Goal: Task Accomplishment & Management: Use online tool/utility

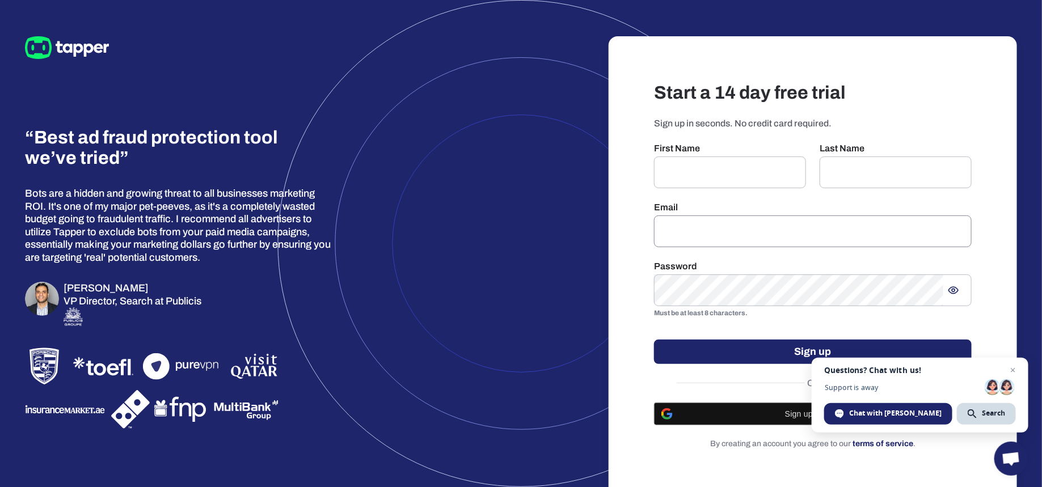
scroll to position [7, 0]
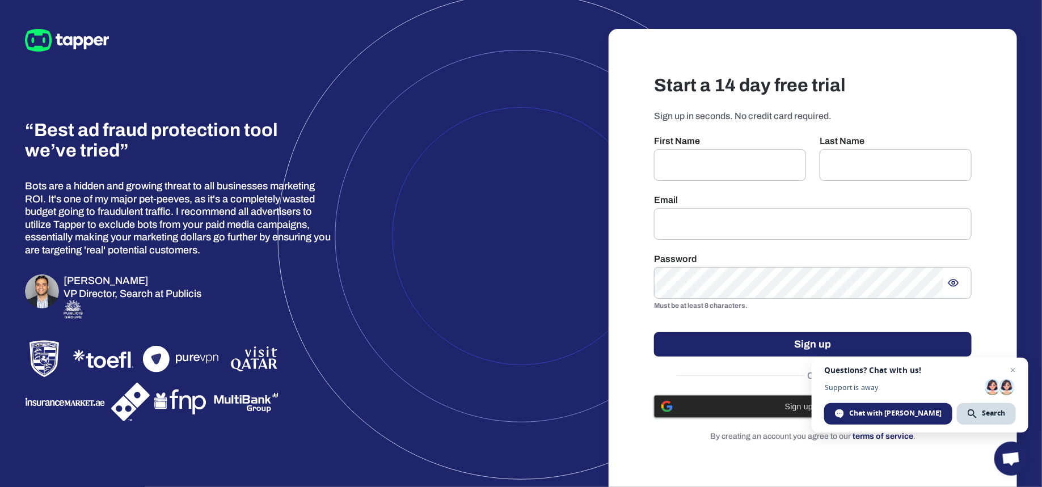
click at [804, 410] on span "Sign up with Google" at bounding box center [821, 406] width 285 height 9
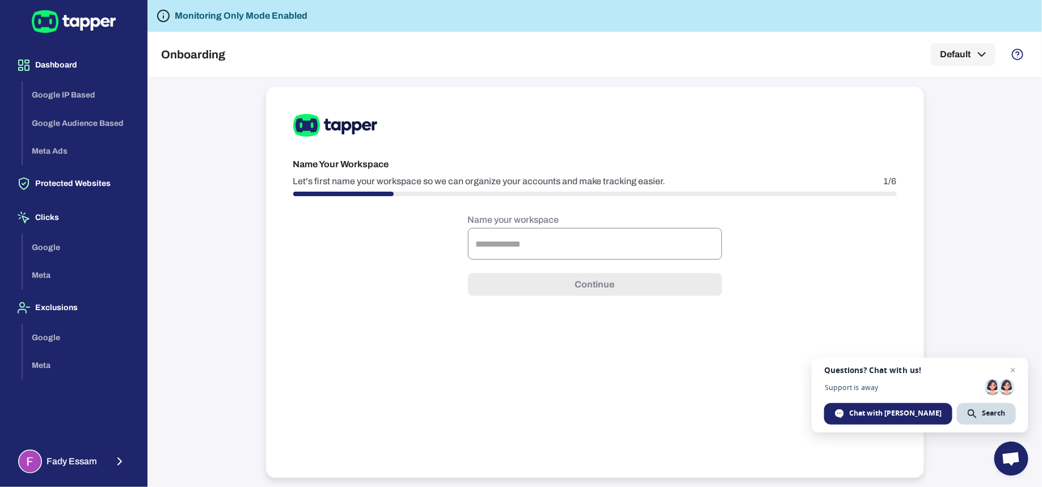
click at [560, 242] on input "text" at bounding box center [595, 244] width 254 height 32
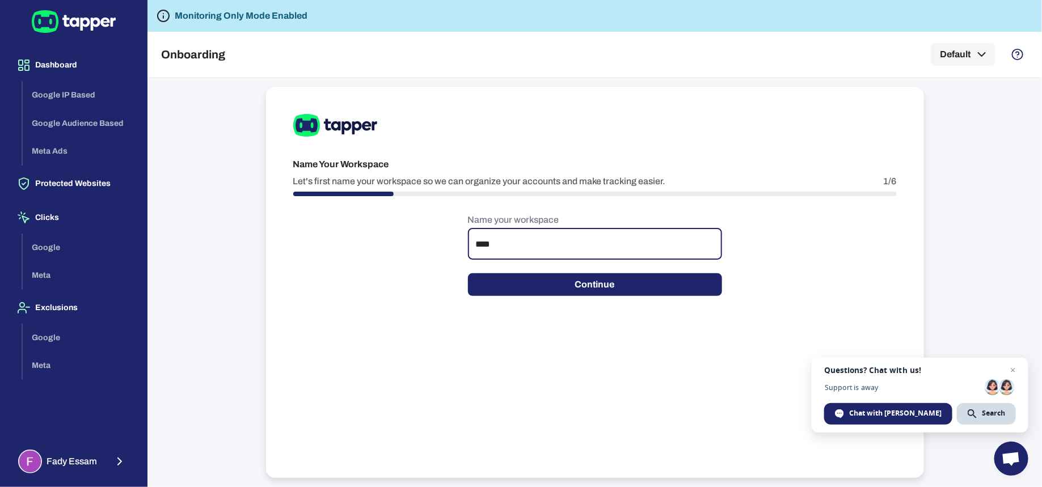
type input "****"
click at [530, 282] on button "Continue" at bounding box center [595, 284] width 254 height 23
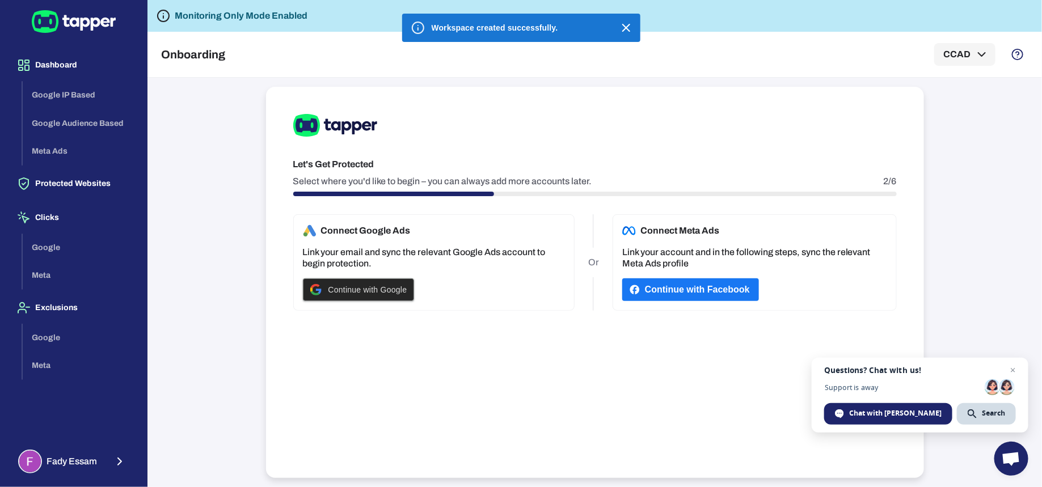
click at [353, 286] on span "Continue with Google" at bounding box center [367, 289] width 79 height 9
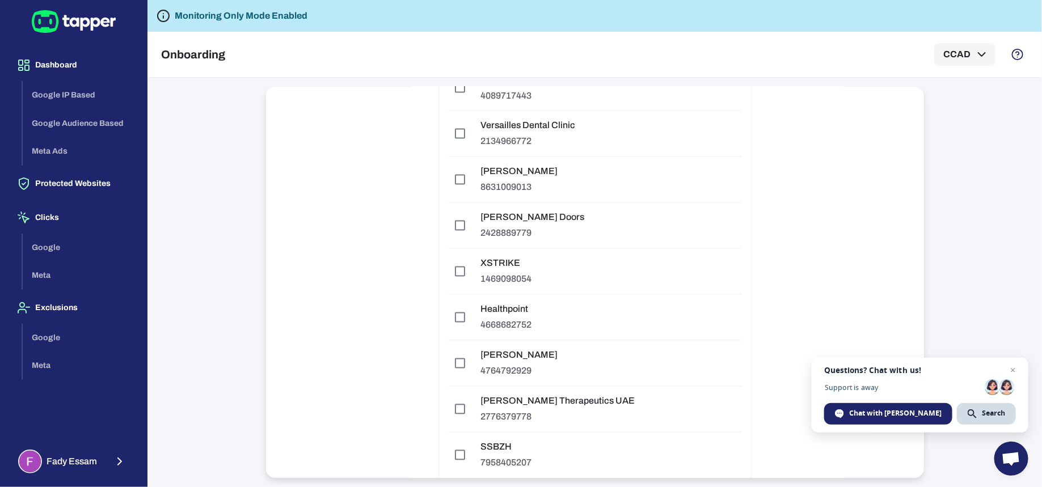
scroll to position [3142, 0]
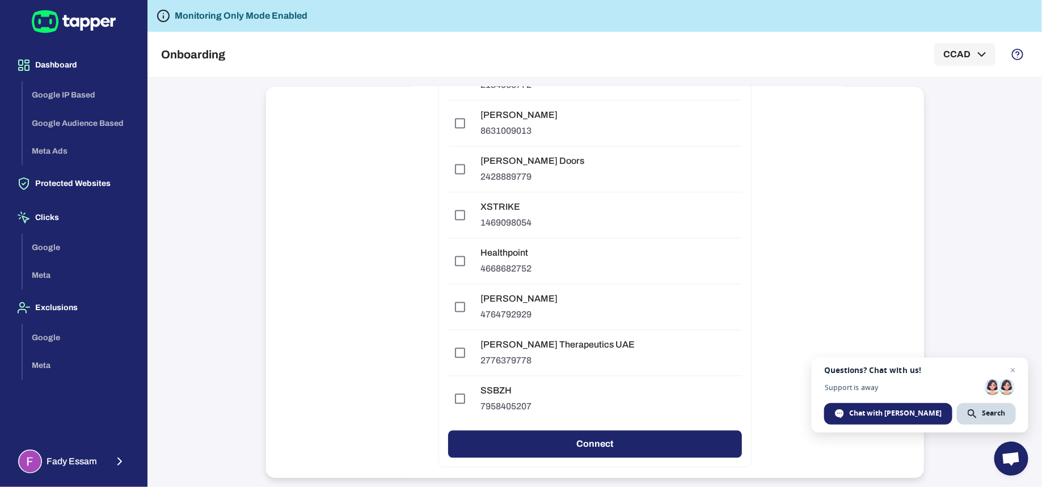
click at [641, 431] on button "Connect" at bounding box center [595, 444] width 294 height 27
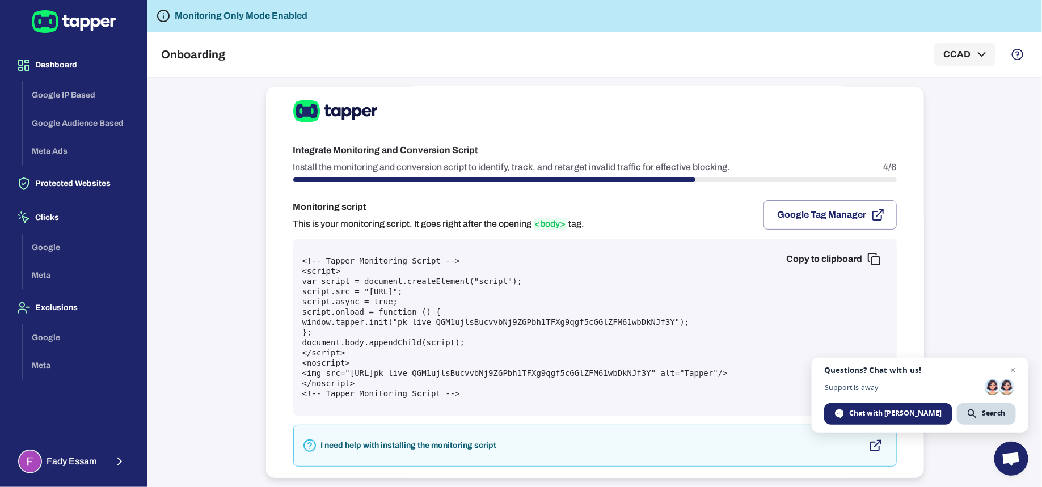
scroll to position [46, 0]
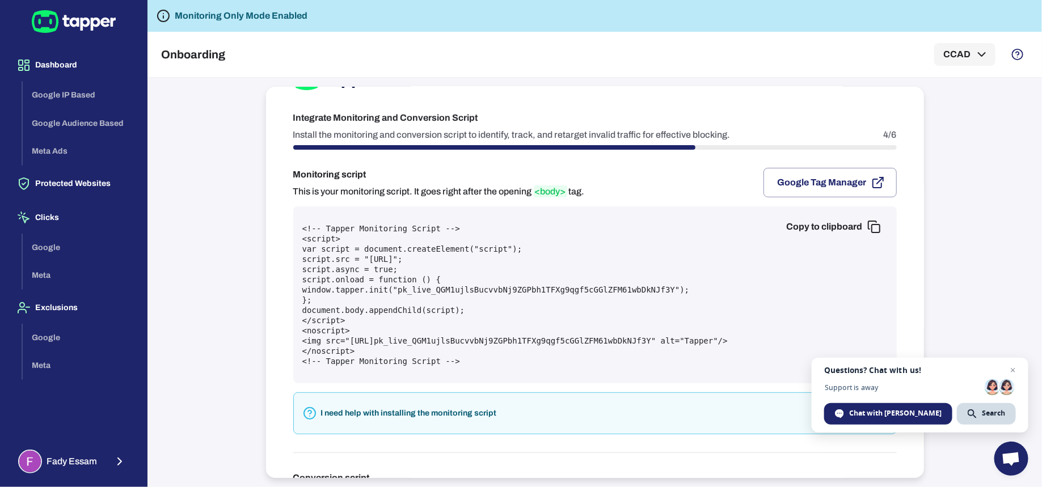
click at [874, 227] on icon "button" at bounding box center [874, 227] width 14 height 14
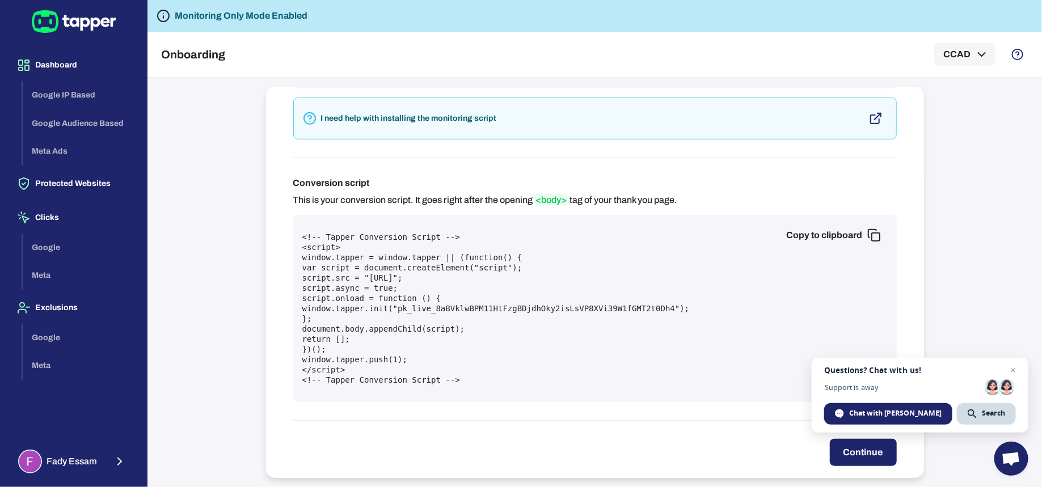
scroll to position [356, 0]
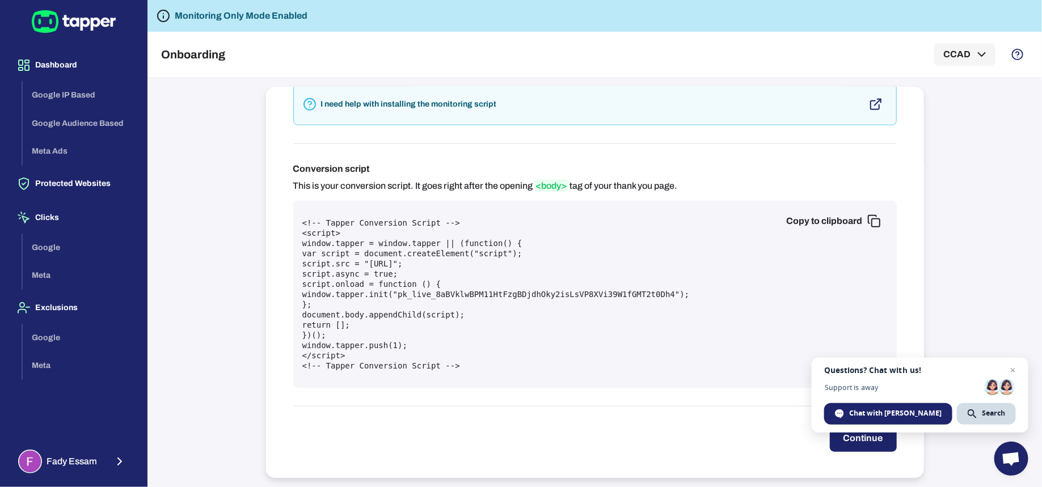
click at [851, 217] on button "Copy to clipboard" at bounding box center [832, 221] width 110 height 23
click at [856, 215] on button "Copy to clipboard" at bounding box center [832, 221] width 110 height 23
click at [834, 439] on button "Continue" at bounding box center [863, 438] width 67 height 27
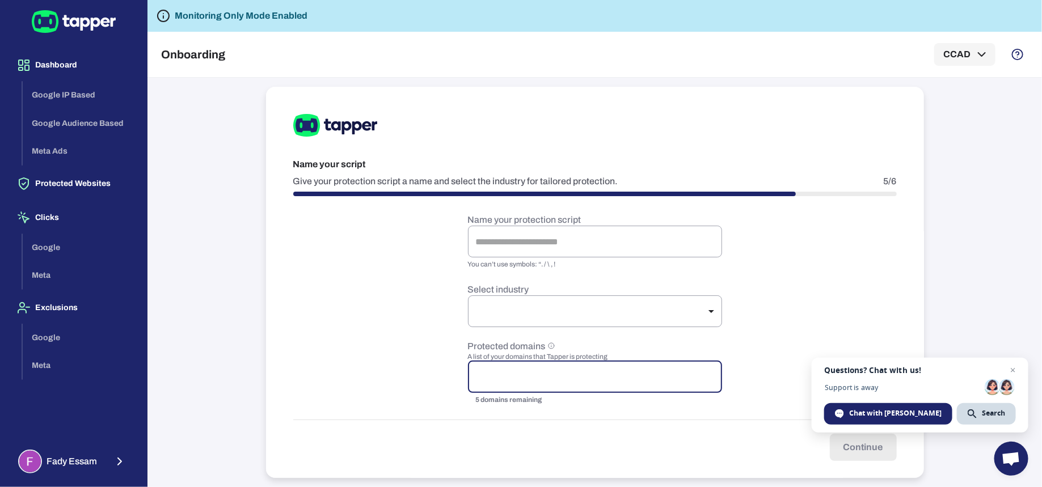
scroll to position [10, 0]
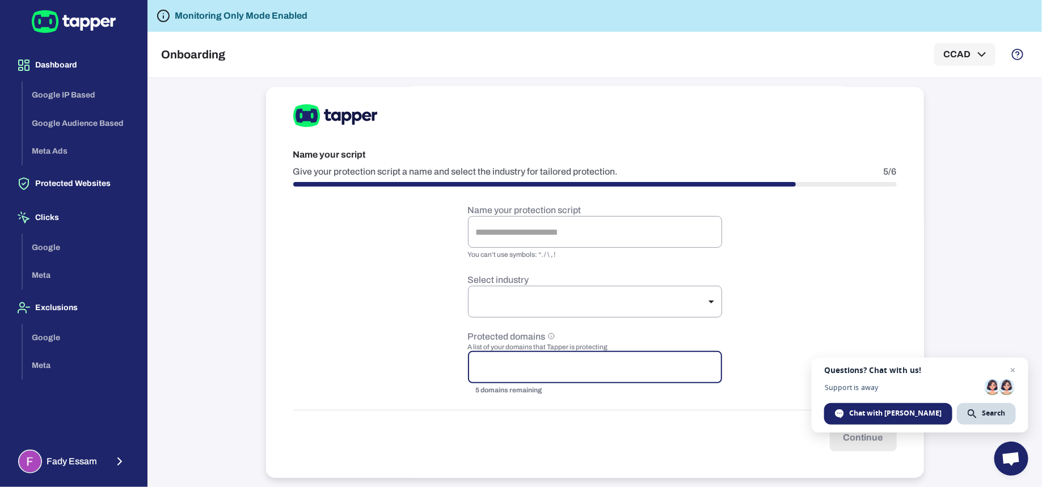
click at [304, 172] on p "Give your protection script a name and select the industry for tailored protect…" at bounding box center [455, 171] width 325 height 11
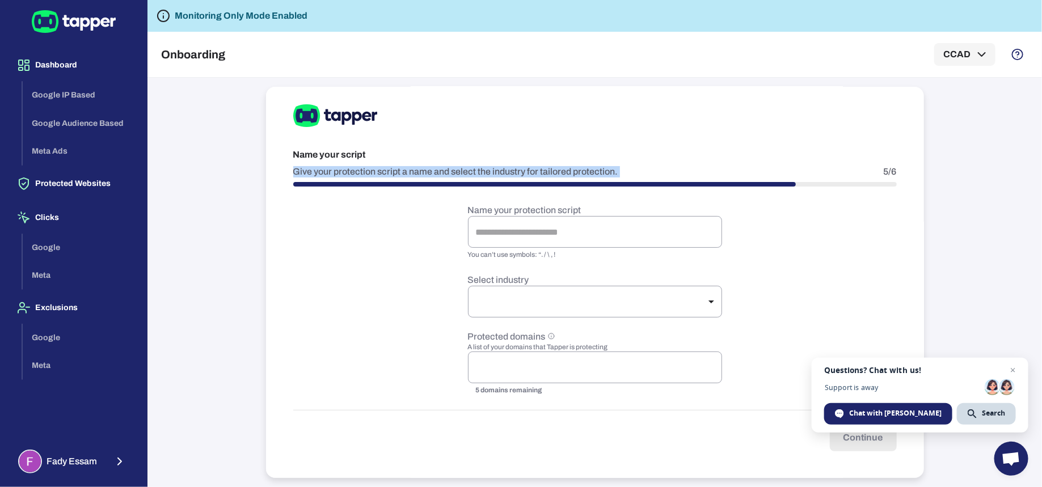
click at [304, 172] on p "Give your protection script a name and select the industry for tailored protect…" at bounding box center [455, 171] width 325 height 11
click at [602, 244] on input "text" at bounding box center [595, 232] width 254 height 32
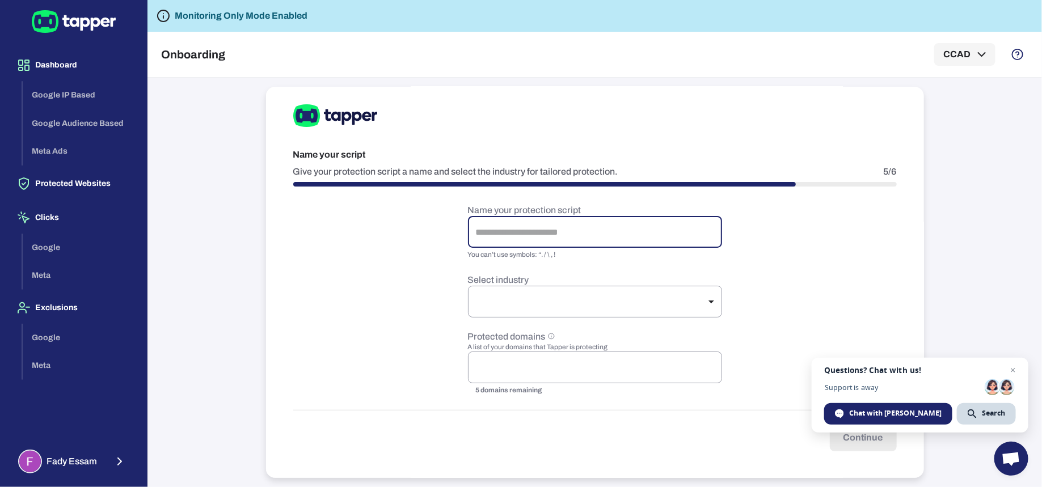
type input "****"
click at [703, 310] on body "Dashboard Google IP Based Google Audience Based Meta Ads Protected Websites Cli…" at bounding box center [521, 243] width 1042 height 487
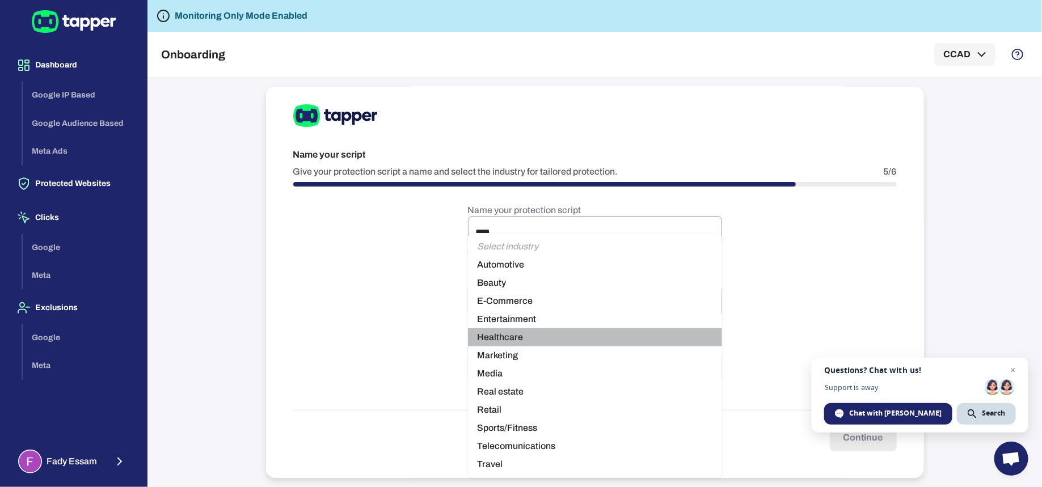
click at [538, 337] on li "Healthcare" at bounding box center [595, 337] width 254 height 18
type input "**********"
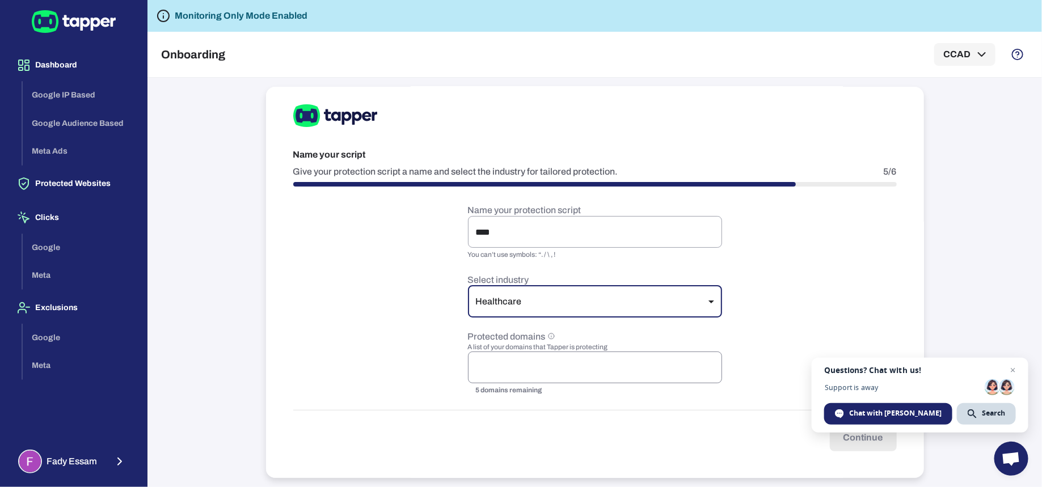
click at [556, 374] on input "text" at bounding box center [595, 368] width 244 height 22
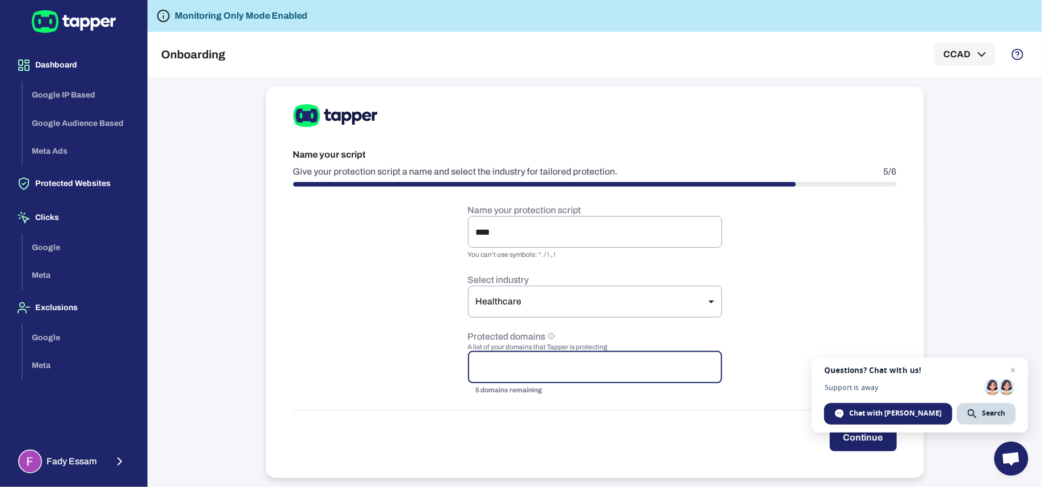
paste input "**********"
drag, startPoint x: 506, startPoint y: 369, endPoint x: 431, endPoint y: 370, distance: 74.3
click at [431, 370] on form "**********" at bounding box center [594, 328] width 603 height 247
click at [633, 359] on input "**********" at bounding box center [595, 368] width 244 height 22
click at [631, 379] on div "**********" at bounding box center [595, 368] width 254 height 32
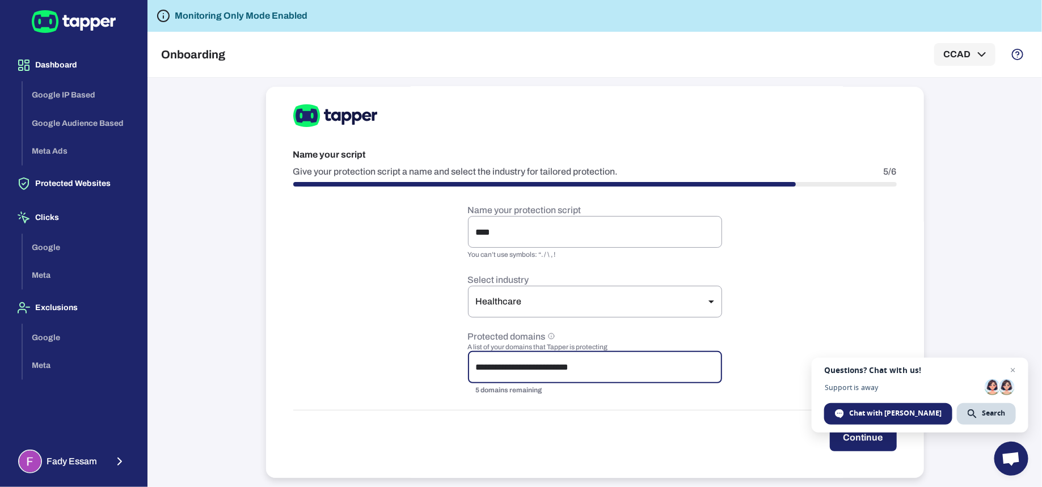
click at [604, 371] on input "**********" at bounding box center [595, 368] width 244 height 22
type input "**********"
click at [763, 370] on form "**********" at bounding box center [594, 328] width 603 height 247
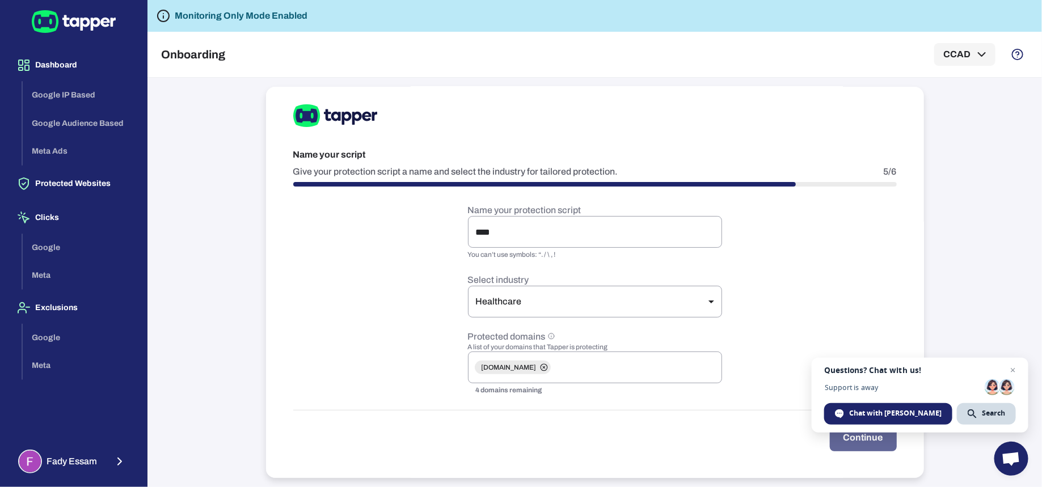
click at [839, 445] on button "Continue" at bounding box center [863, 437] width 67 height 27
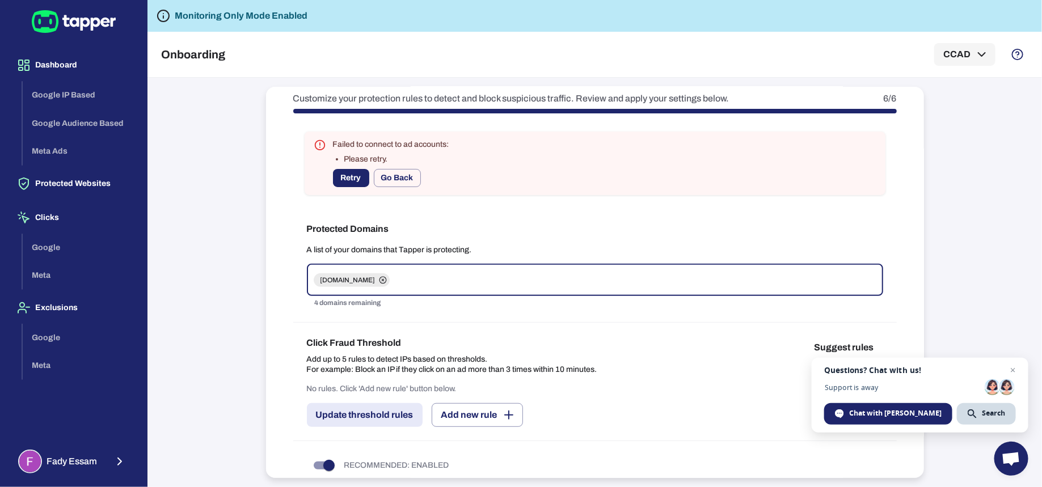
scroll to position [86, 0]
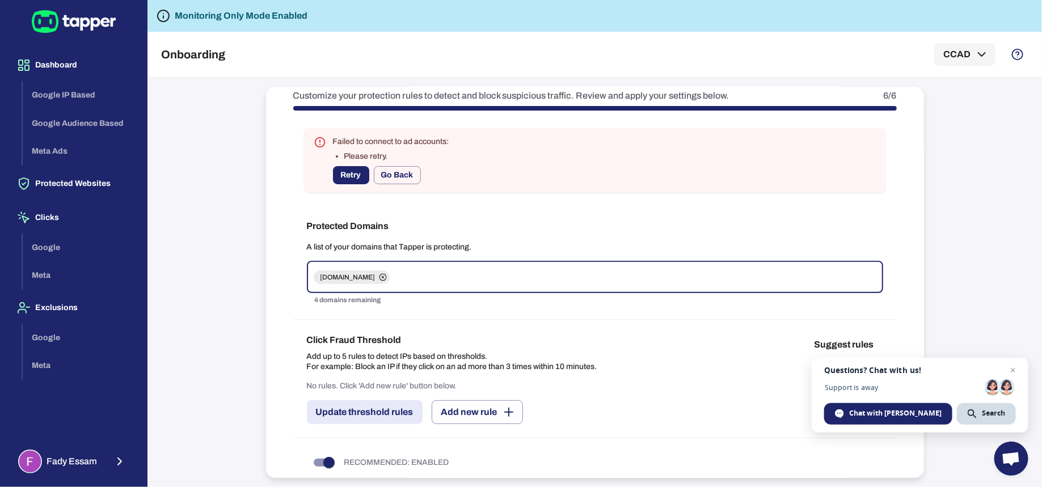
click at [356, 176] on button "Retry" at bounding box center [351, 175] width 36 height 18
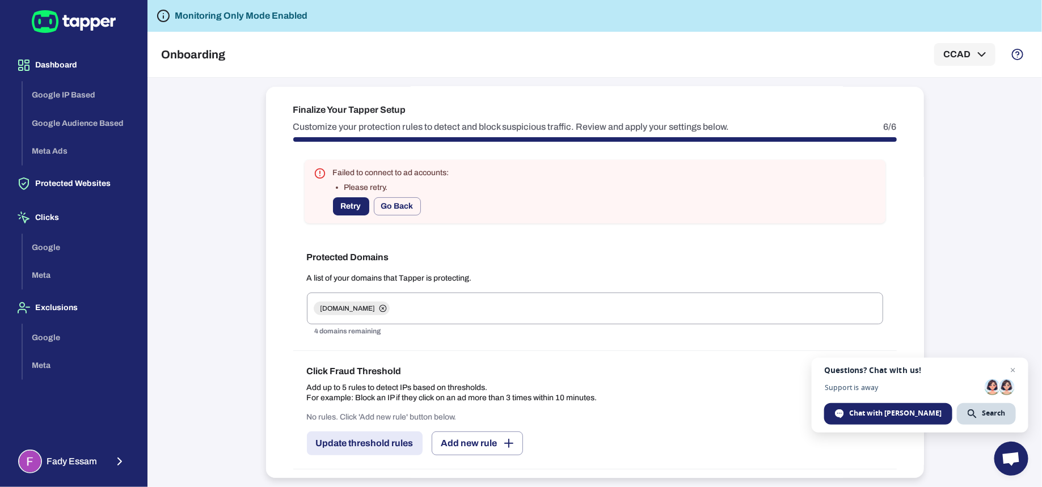
scroll to position [55, 0]
click at [406, 199] on button "Go Back" at bounding box center [397, 206] width 47 height 18
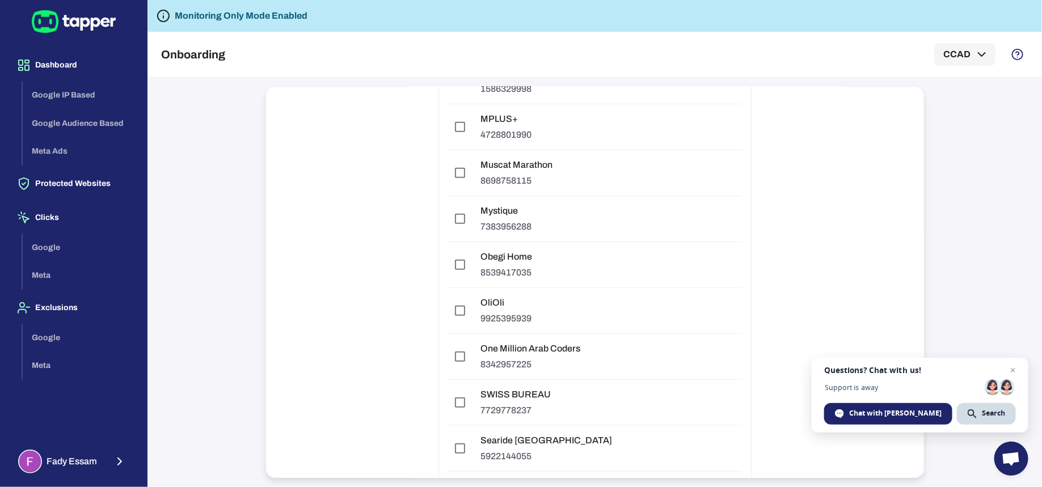
scroll to position [3142, 0]
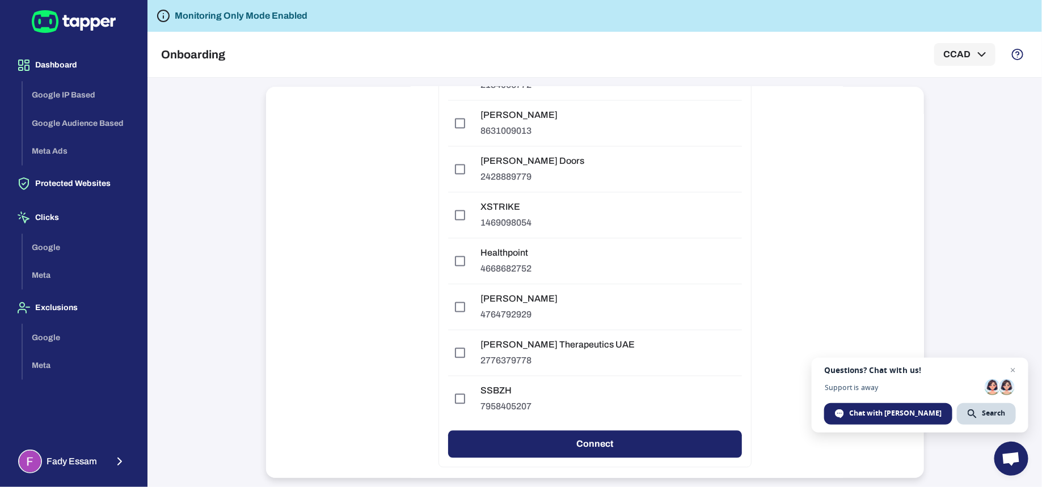
click at [640, 431] on button "Connect" at bounding box center [595, 444] width 294 height 27
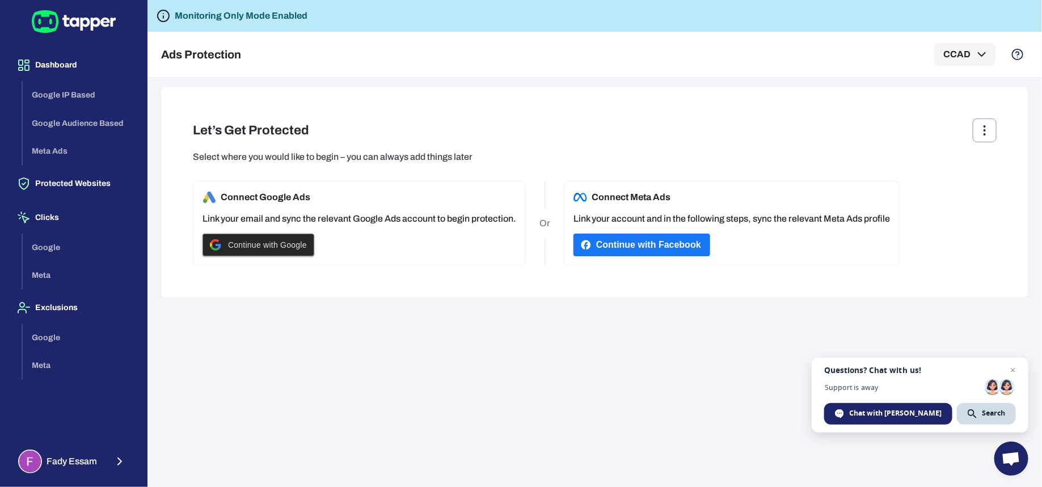
click at [249, 238] on div "Continue with Google" at bounding box center [258, 245] width 97 height 22
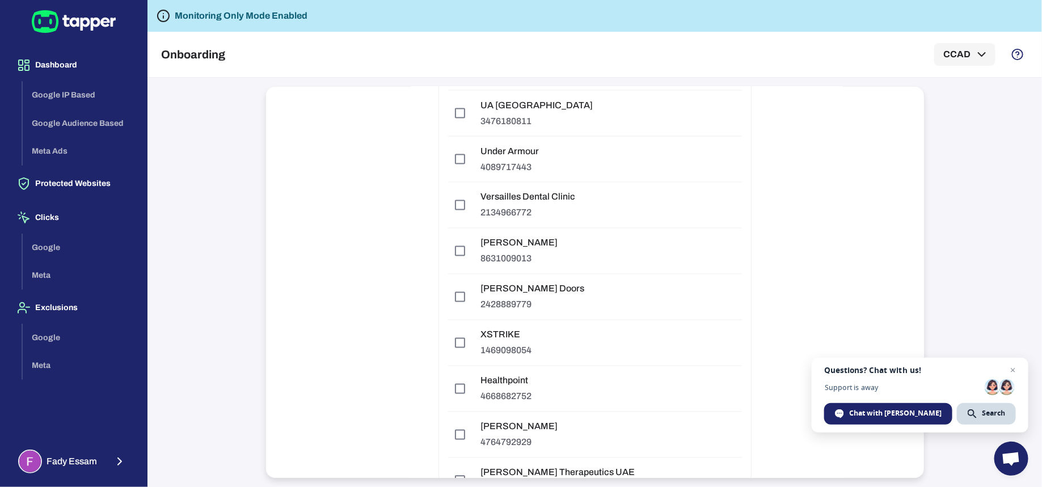
scroll to position [3142, 0]
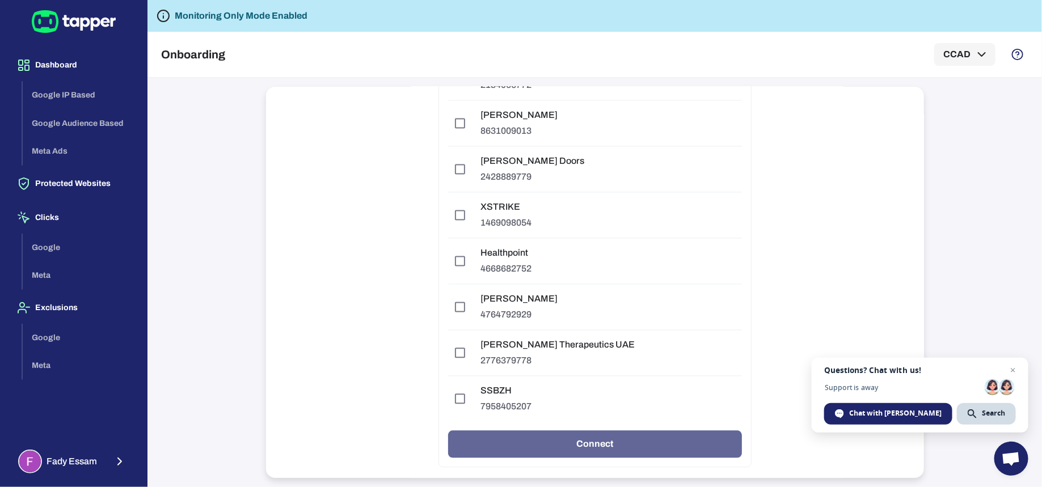
click at [692, 431] on button "Connect" at bounding box center [595, 444] width 294 height 27
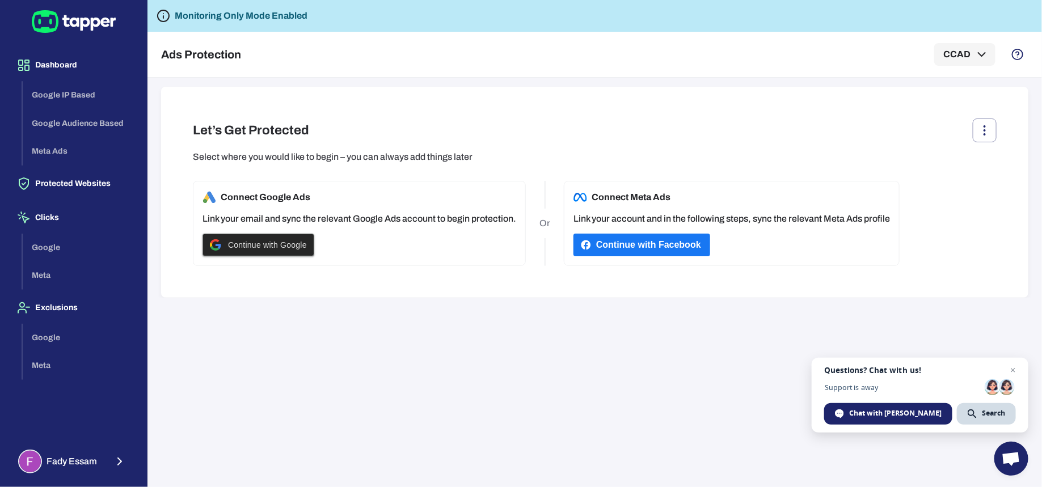
click at [262, 241] on span "Continue with Google" at bounding box center [267, 244] width 79 height 9
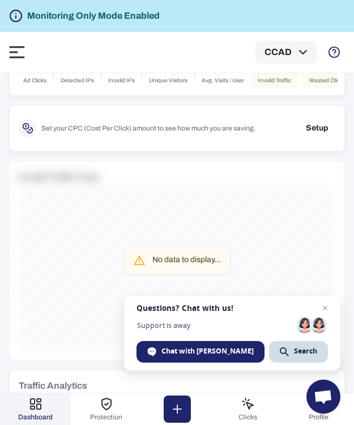
scroll to position [141, 0]
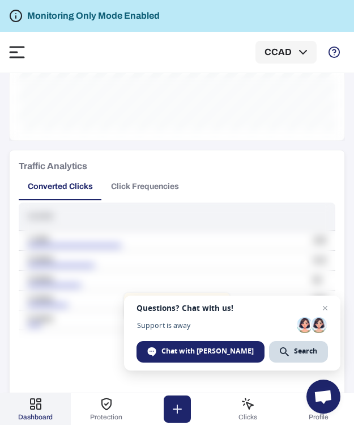
scroll to position [466, 0]
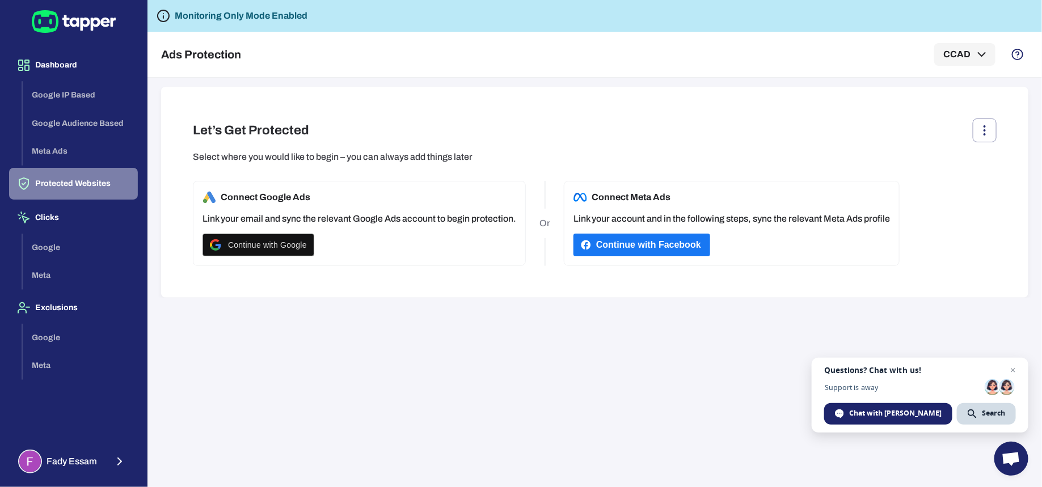
click at [81, 182] on button "Protected Websites" at bounding box center [73, 184] width 129 height 32
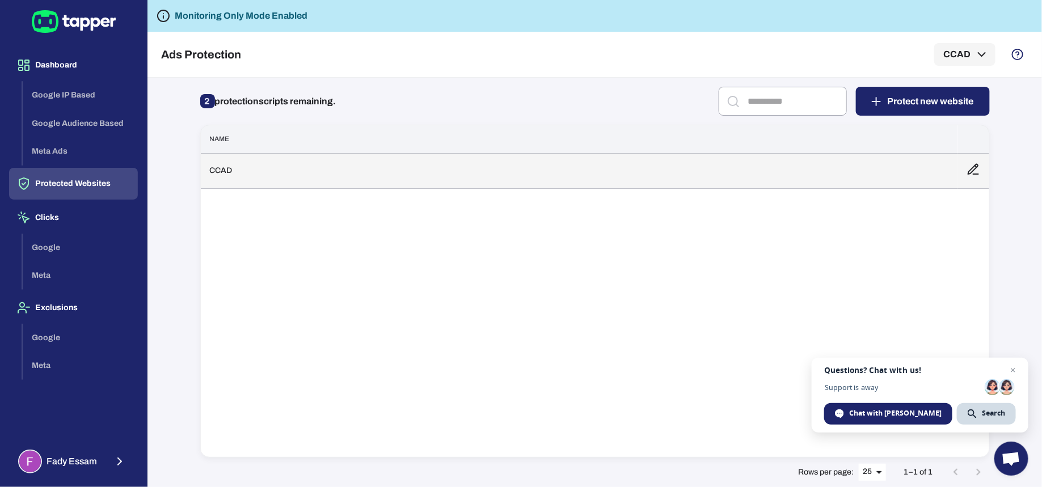
click at [719, 162] on td "CCAD" at bounding box center [579, 170] width 756 height 35
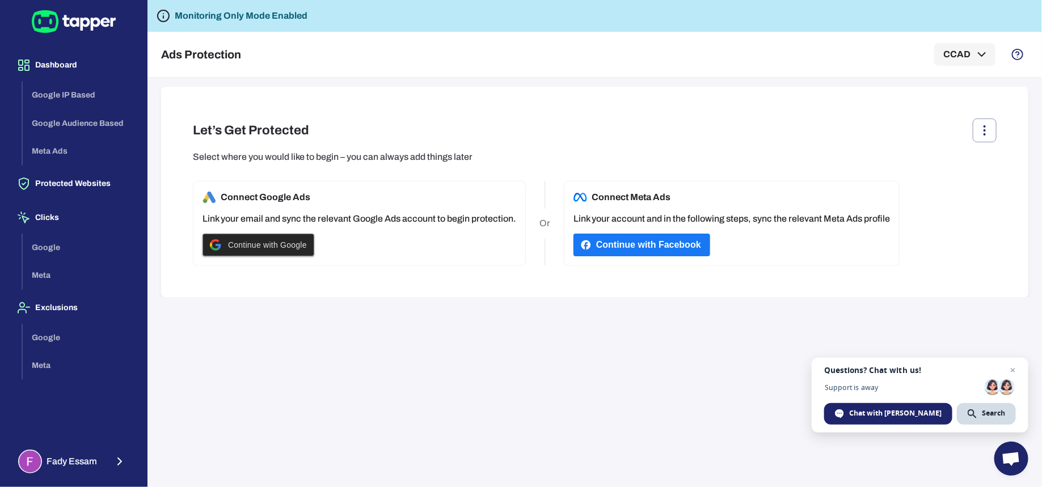
click at [247, 245] on span "Continue with Google" at bounding box center [267, 244] width 79 height 9
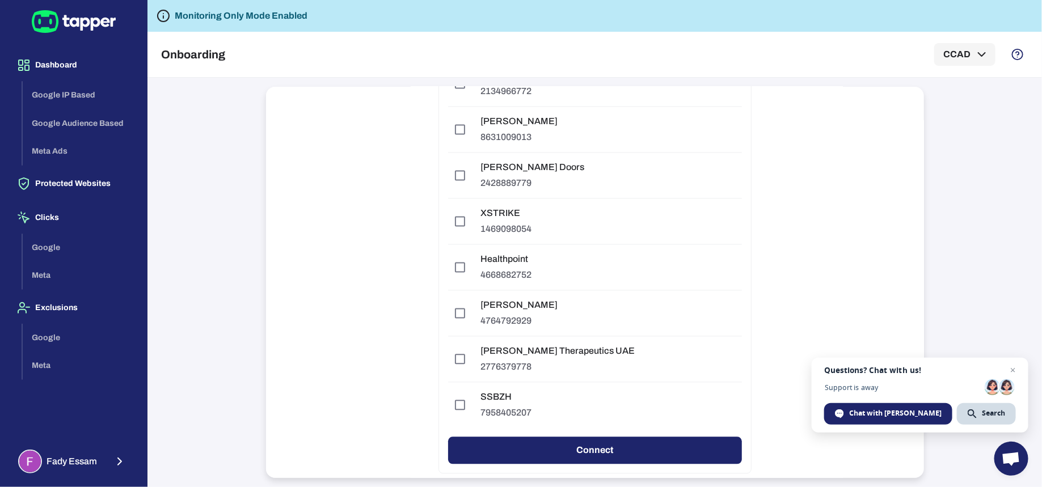
scroll to position [3142, 0]
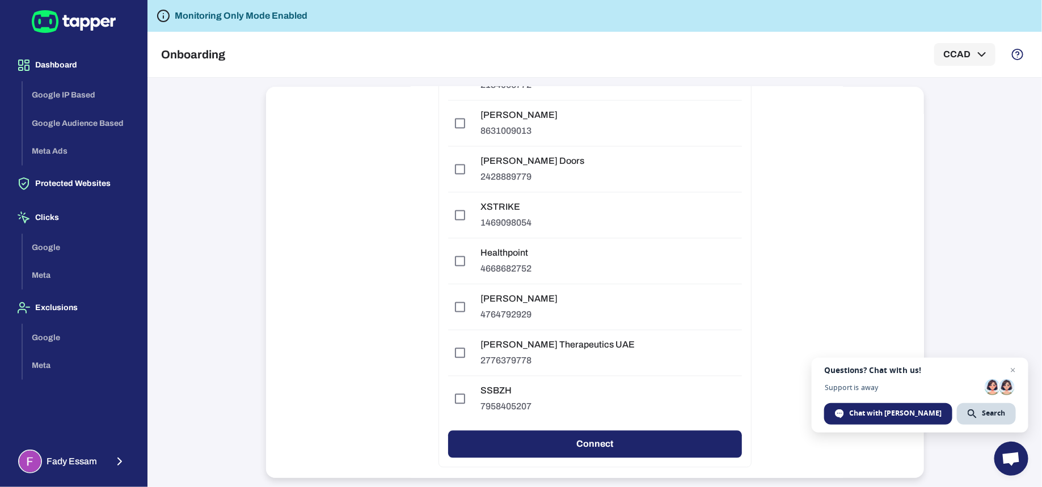
click at [683, 431] on button "Connect" at bounding box center [595, 444] width 294 height 27
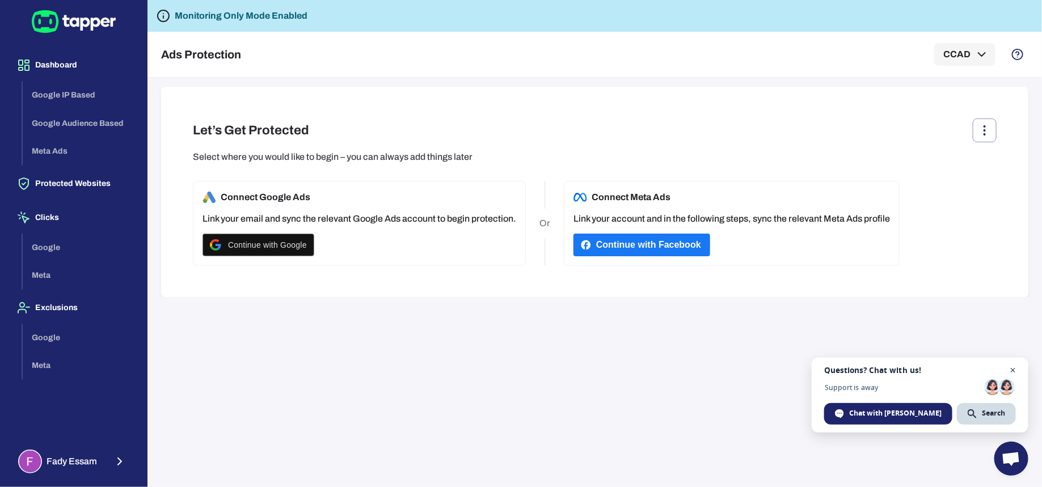
click at [1013, 370] on span "Close chat" at bounding box center [1013, 370] width 14 height 14
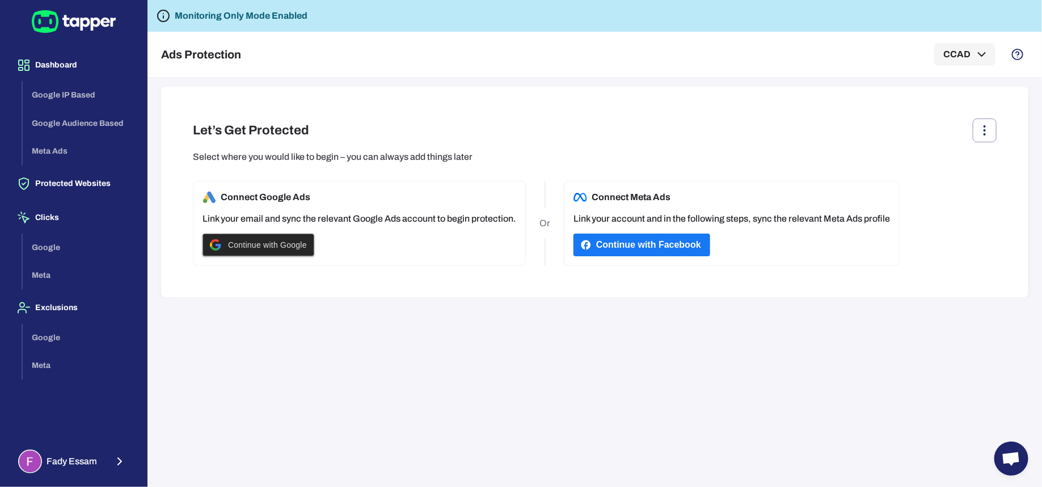
click at [271, 238] on div "Continue with Google" at bounding box center [258, 245] width 97 height 22
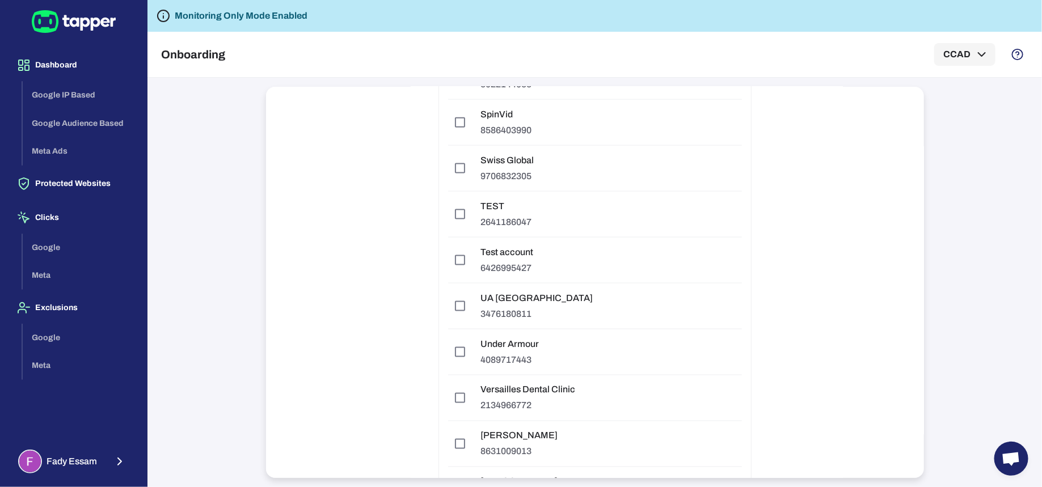
scroll to position [3142, 0]
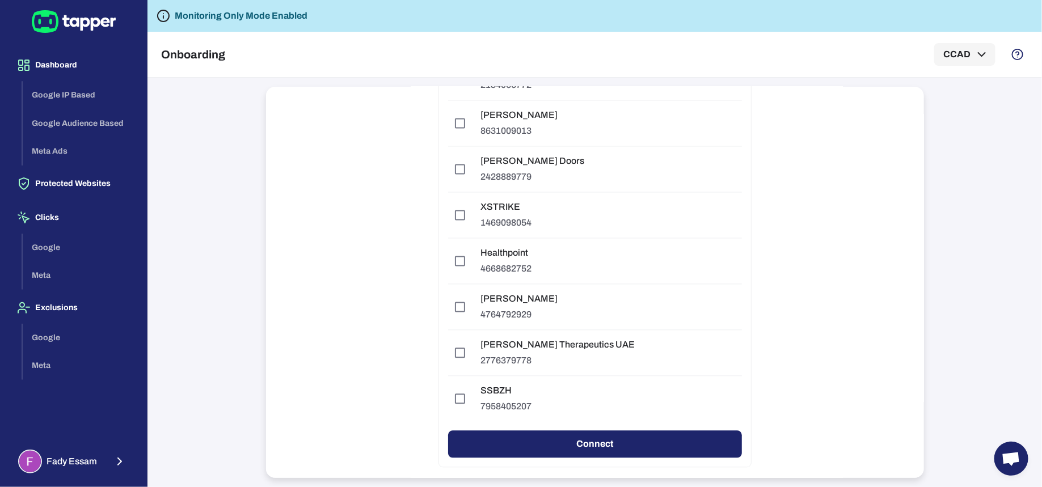
click at [604, 431] on button "Connect" at bounding box center [595, 444] width 294 height 27
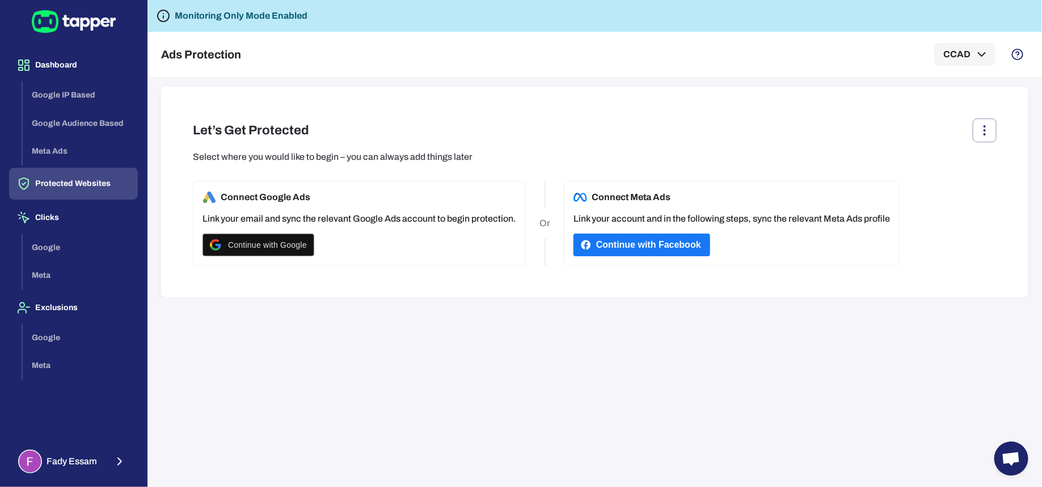
click at [90, 174] on button "Protected Websites" at bounding box center [73, 184] width 129 height 32
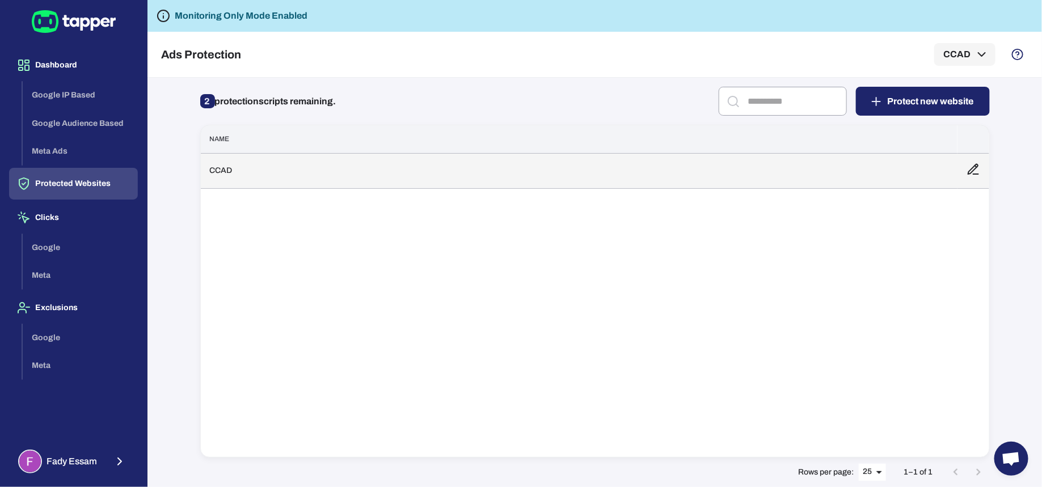
click at [570, 171] on td "CCAD" at bounding box center [579, 170] width 756 height 35
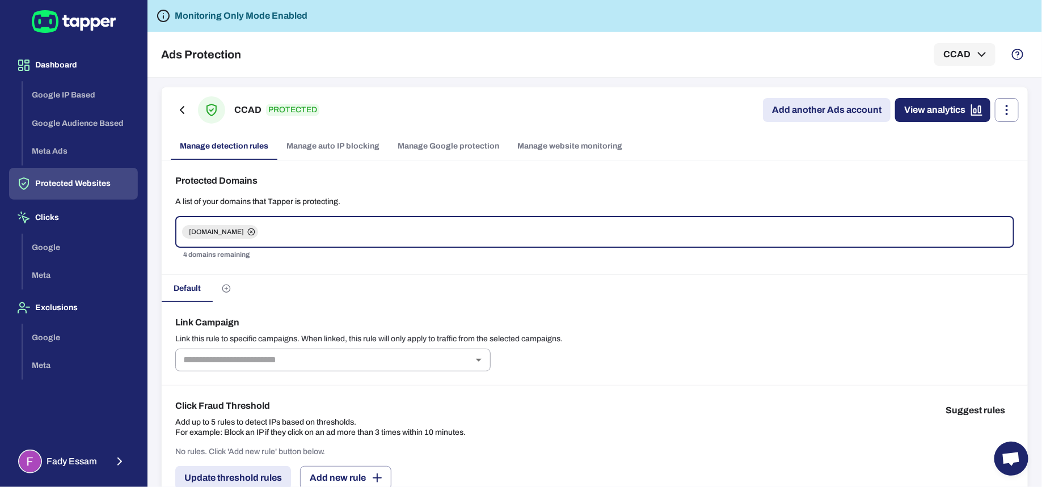
click at [429, 148] on link "Manage Google protection" at bounding box center [448, 146] width 120 height 27
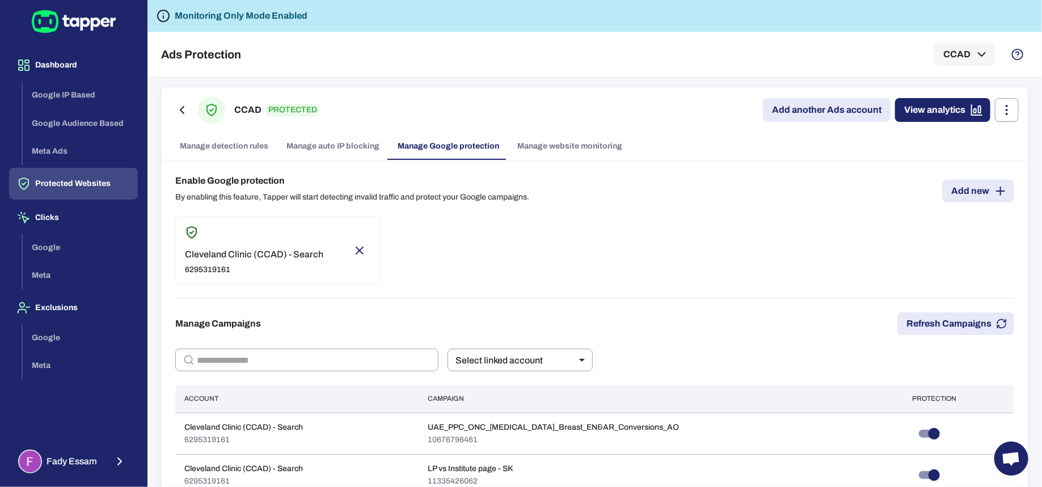
click at [242, 148] on link "Manage detection rules" at bounding box center [224, 146] width 107 height 27
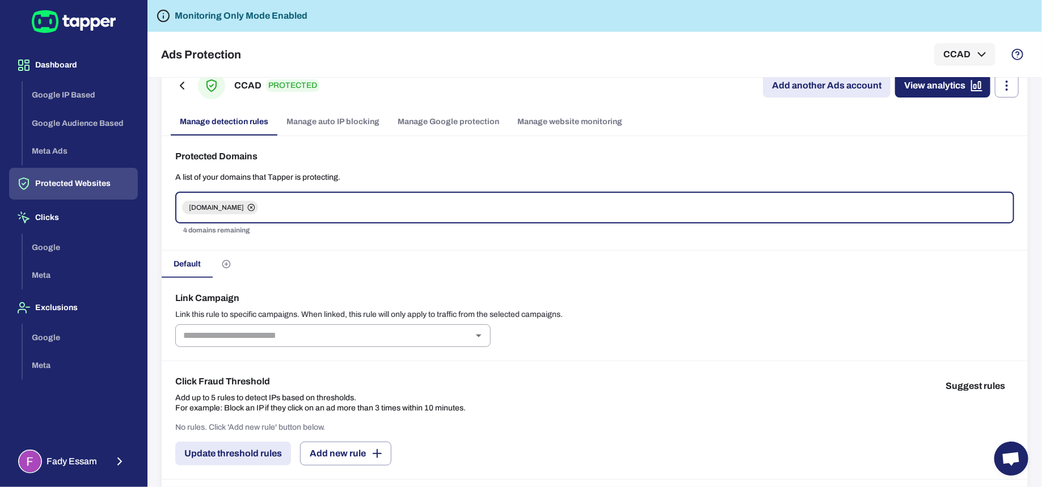
scroll to position [156, 0]
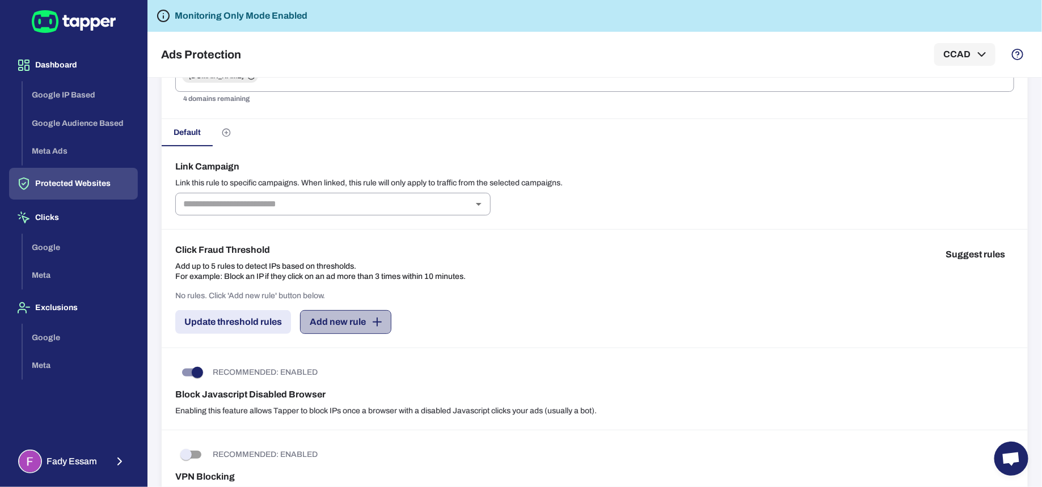
click at [340, 320] on button "Add new rule" at bounding box center [345, 322] width 91 height 24
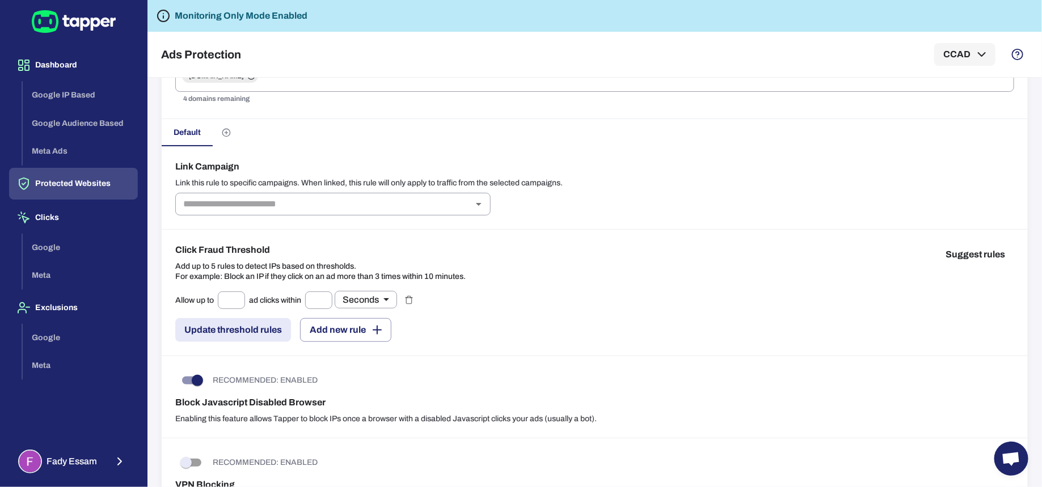
click at [542, 301] on div "Allow up to ​ ad clicks within ​ Seconds * ​ Update threshold rules Add new rule" at bounding box center [594, 316] width 839 height 51
click at [984, 252] on button "Suggest rules" at bounding box center [975, 254] width 78 height 23
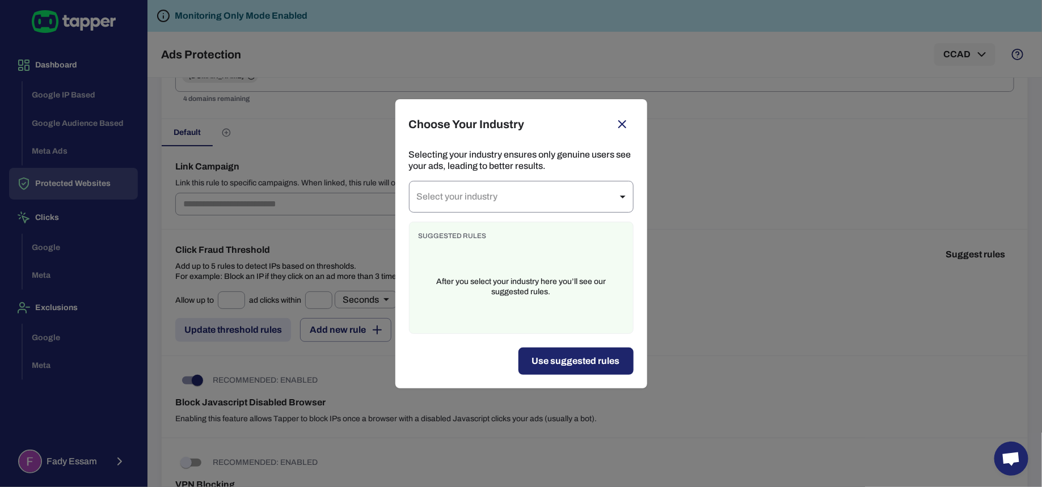
click at [560, 189] on body "Dashboard Google IP Based Google Audience Based Meta Ads Protected Websites Cli…" at bounding box center [521, 243] width 1042 height 487
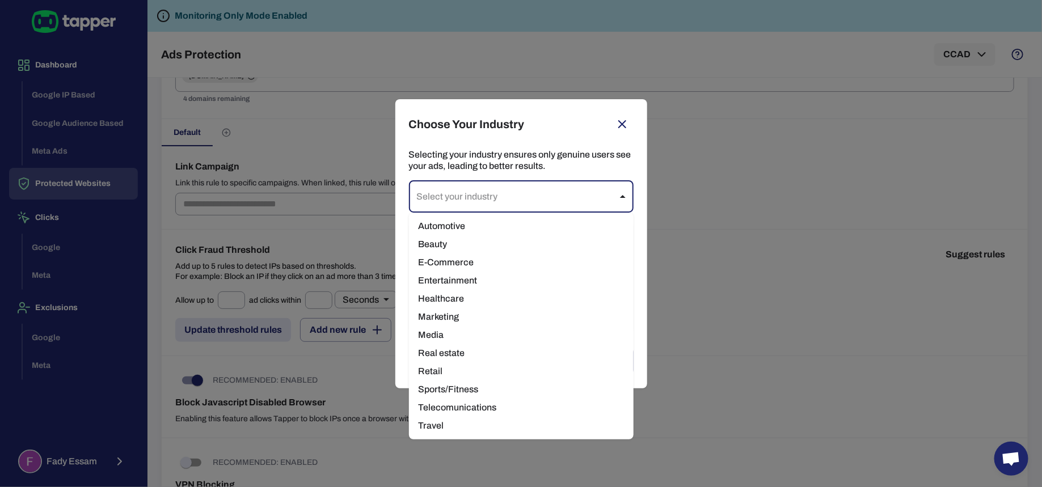
click at [578, 160] on div at bounding box center [521, 243] width 1042 height 487
click at [518, 192] on body "Dashboard Google IP Based Google Audience Based Meta Ads Protected Websites Cli…" at bounding box center [521, 243] width 1042 height 487
click at [542, 151] on div at bounding box center [521, 243] width 1042 height 487
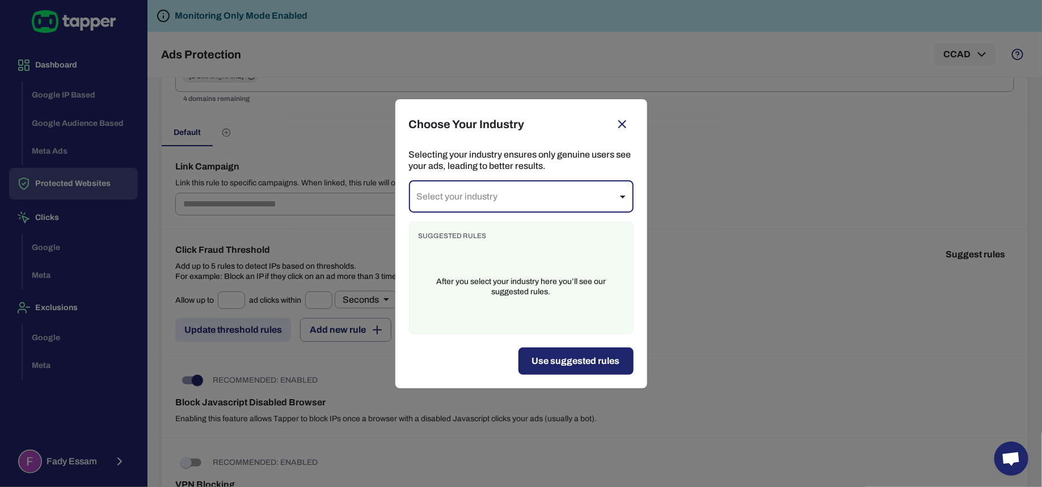
click at [622, 132] on button "button" at bounding box center [622, 124] width 23 height 23
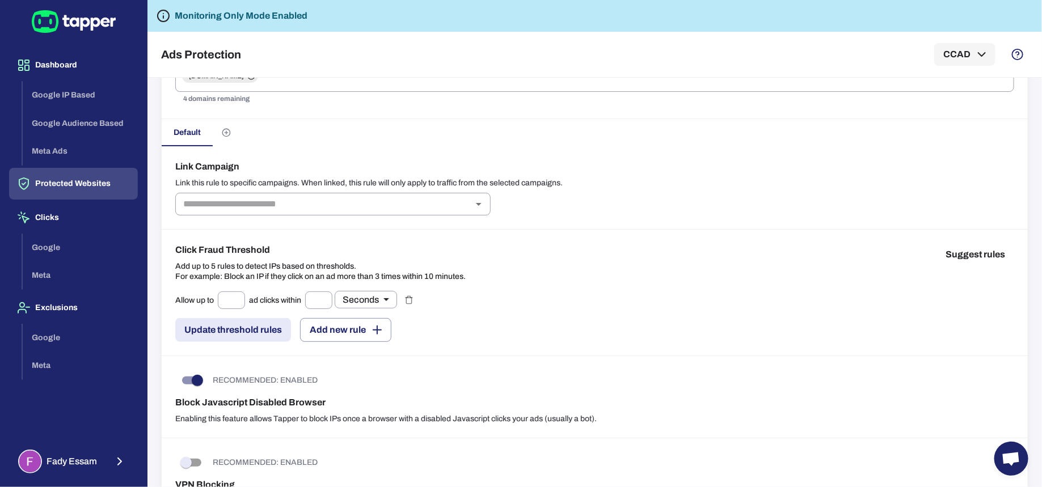
click at [412, 298] on icon "button" at bounding box center [408, 299] width 9 height 9
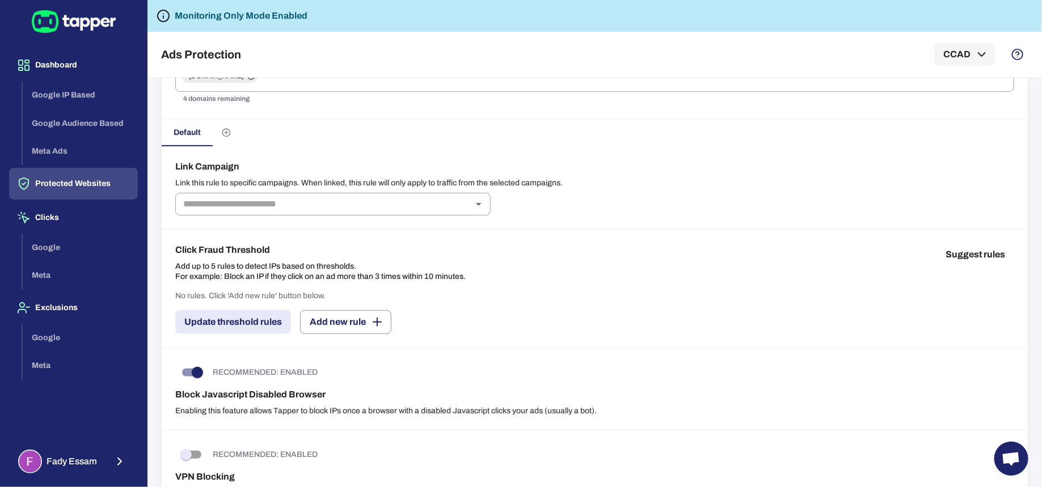
click at [959, 248] on button "Suggest rules" at bounding box center [975, 254] width 78 height 23
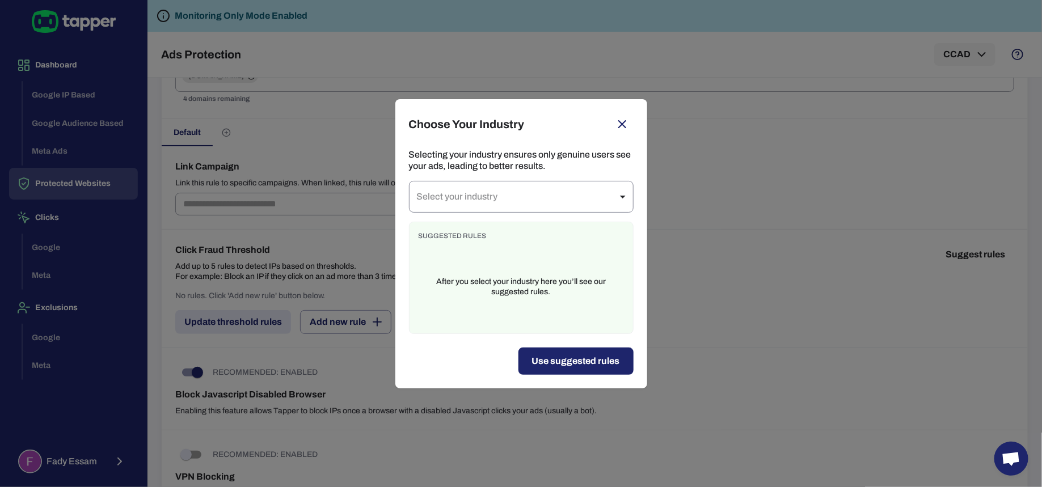
click at [537, 201] on body "Dashboard Google IP Based Google Audience Based Meta Ads Protected Websites Cli…" at bounding box center [521, 243] width 1042 height 487
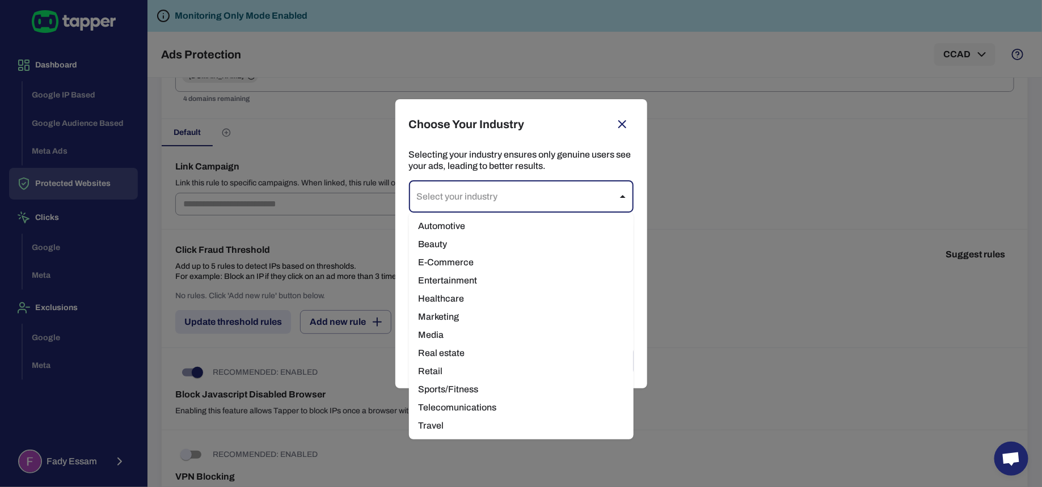
click at [460, 295] on li "Healthcare" at bounding box center [521, 299] width 225 height 18
type input "**********"
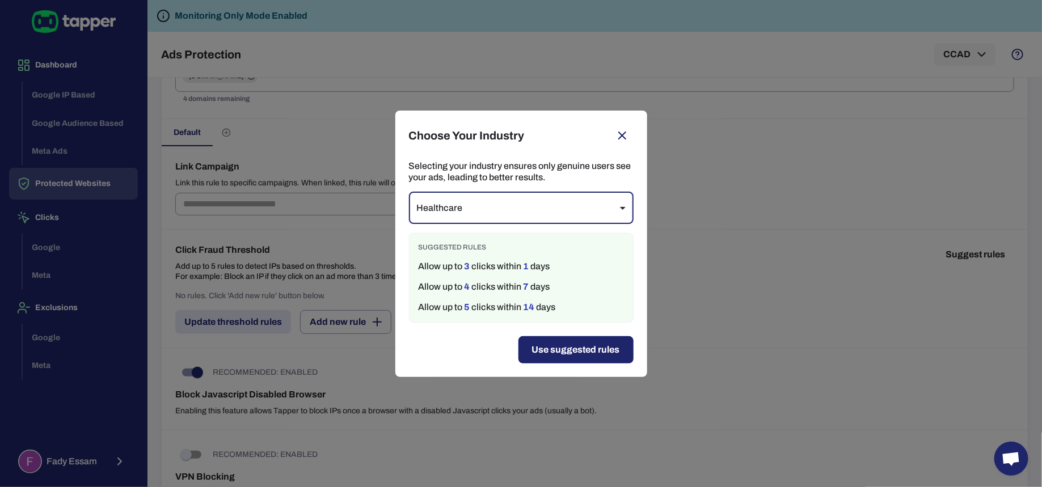
click at [598, 349] on button "Use suggested rules" at bounding box center [575, 349] width 115 height 27
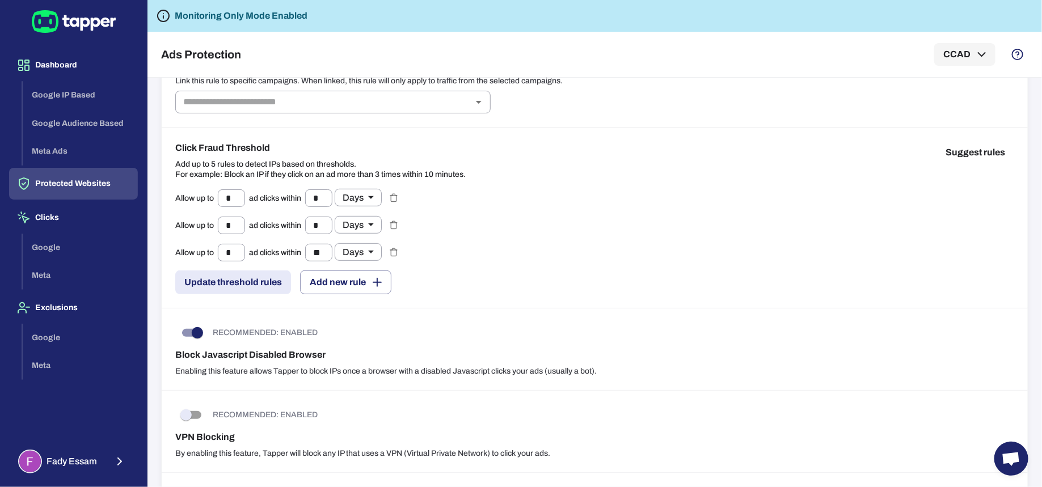
scroll to position [259, 0]
click at [251, 278] on button "Update threshold rules" at bounding box center [233, 282] width 116 height 24
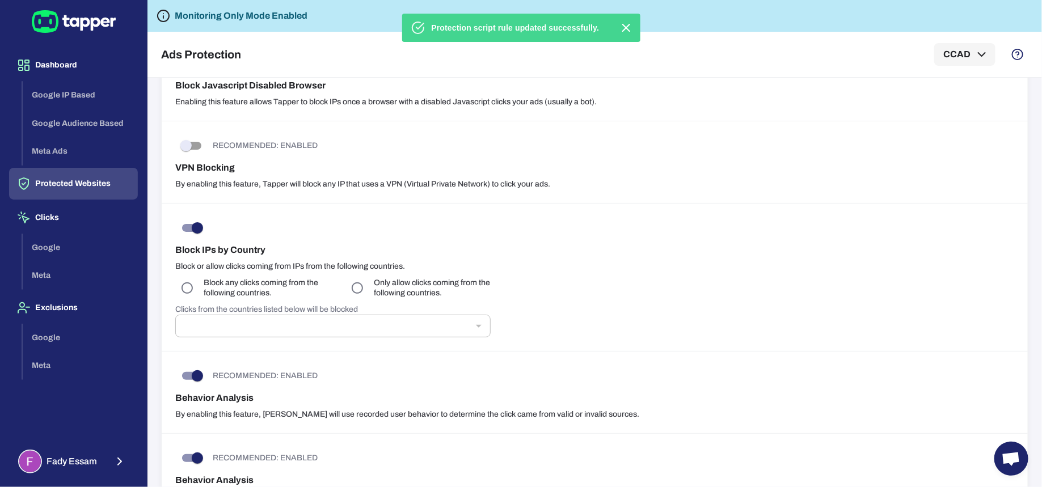
scroll to position [549, 0]
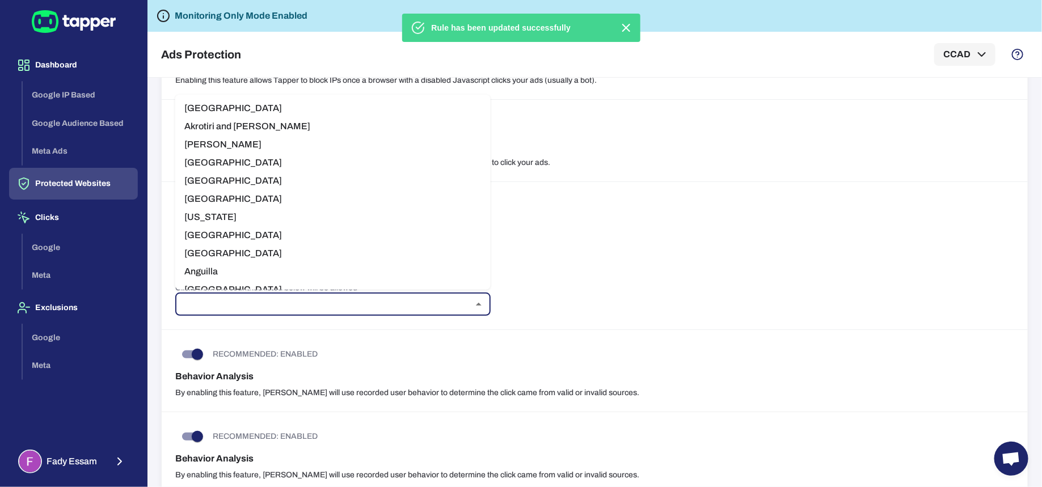
click at [435, 306] on input "text" at bounding box center [324, 305] width 290 height 16
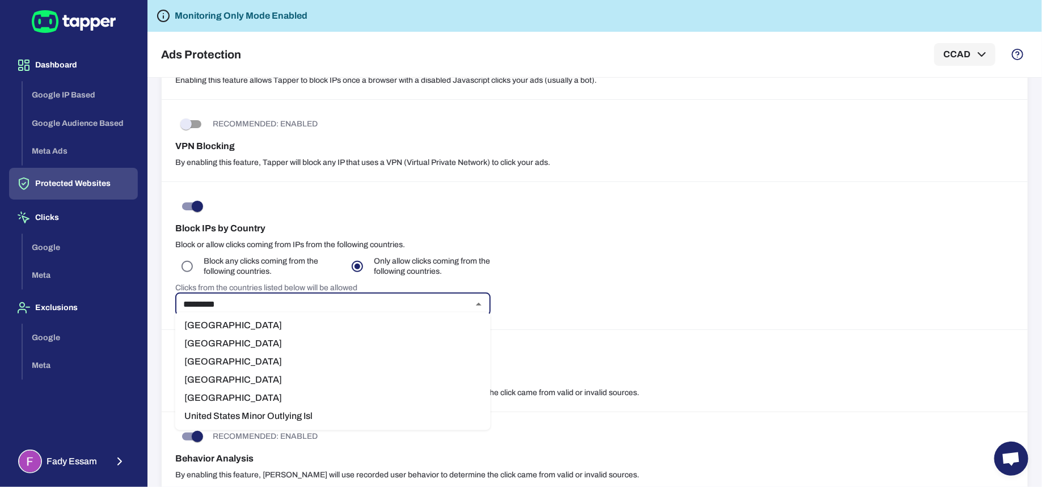
type input "**********"
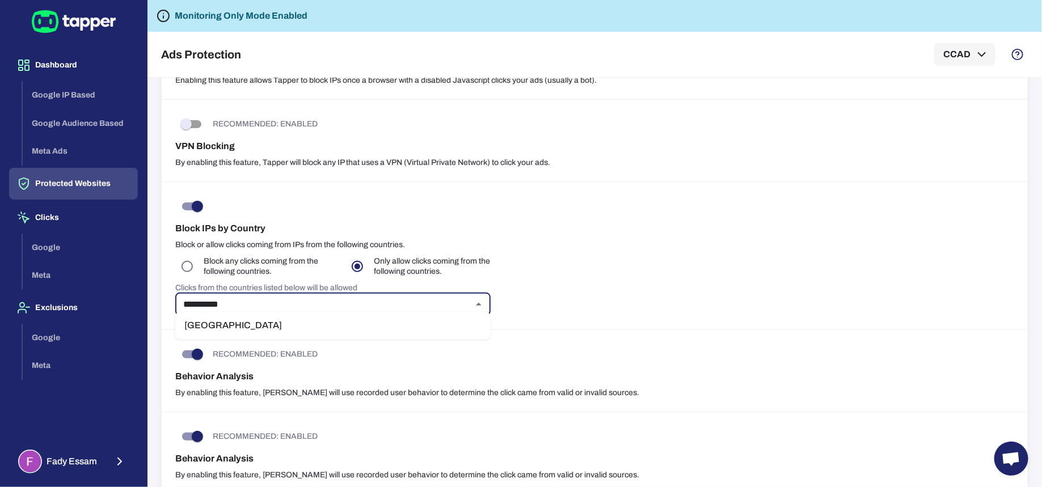
click at [269, 329] on li "United Arab Emirates" at bounding box center [332, 326] width 315 height 18
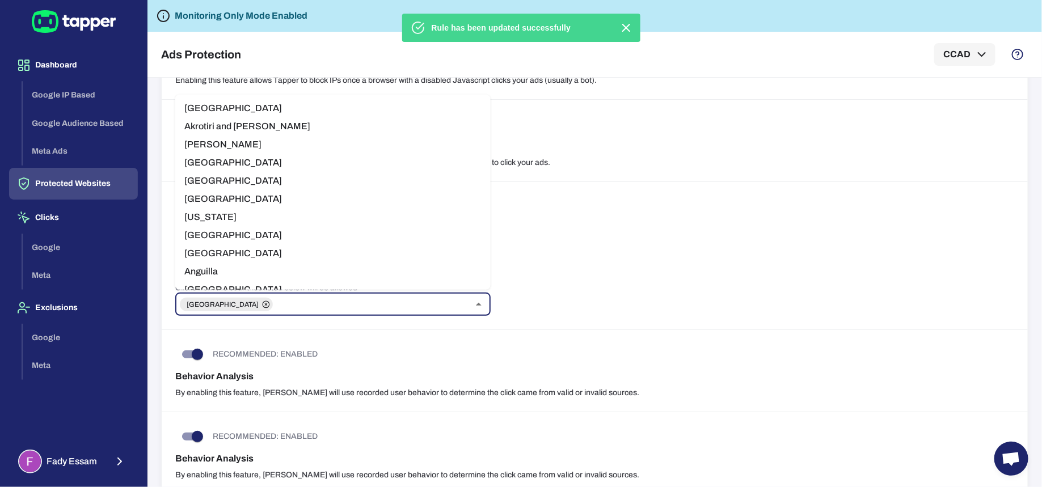
click at [376, 302] on input "text" at bounding box center [371, 305] width 194 height 16
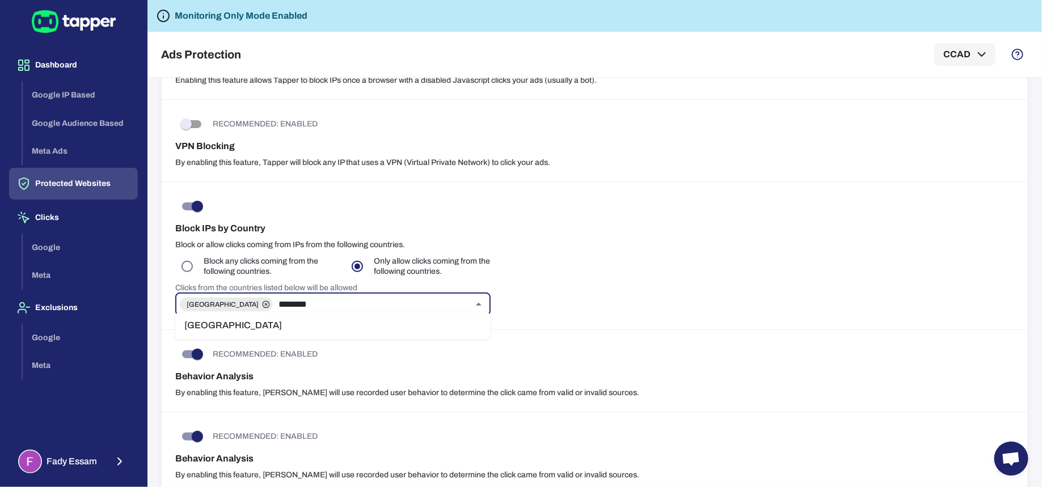
type input "*********"
click at [231, 327] on li "Saudi Arabia" at bounding box center [332, 326] width 315 height 18
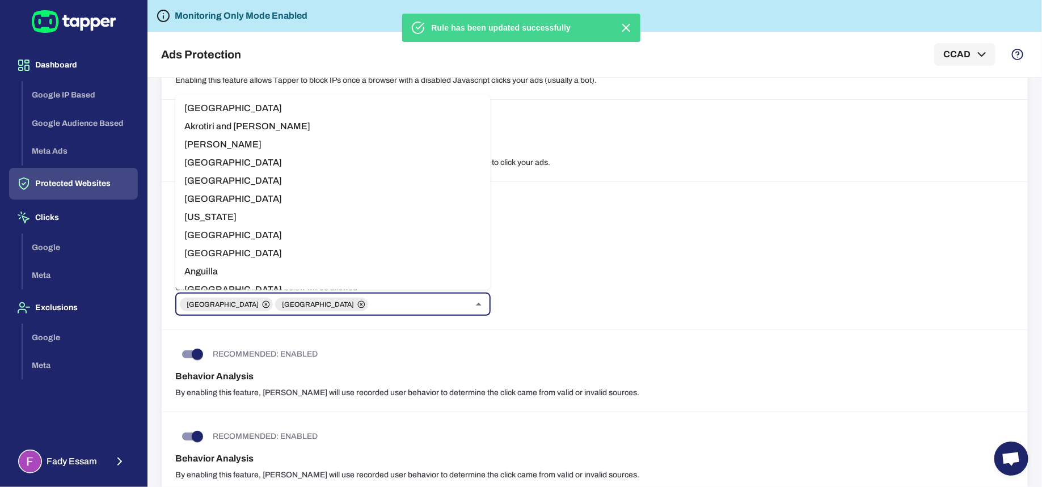
click at [394, 304] on input "text" at bounding box center [418, 305] width 99 height 16
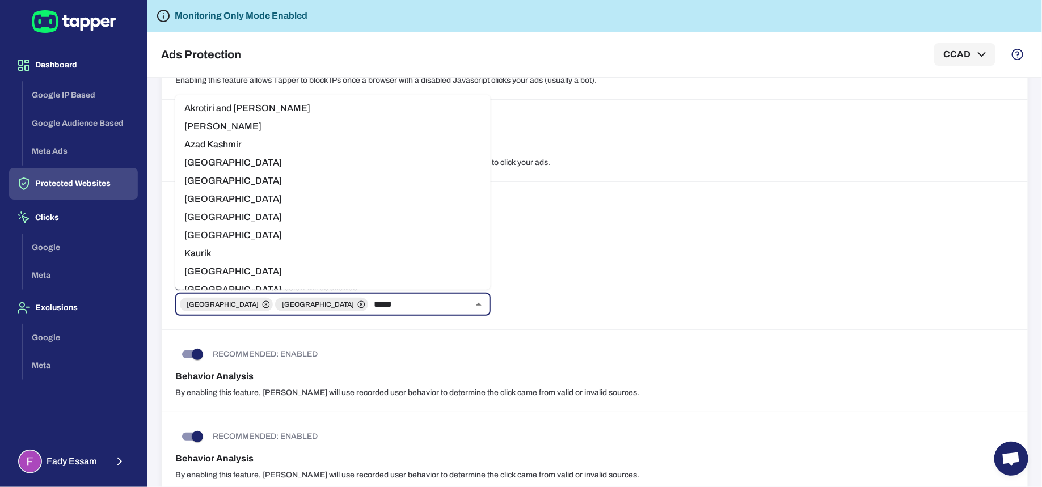
type input "******"
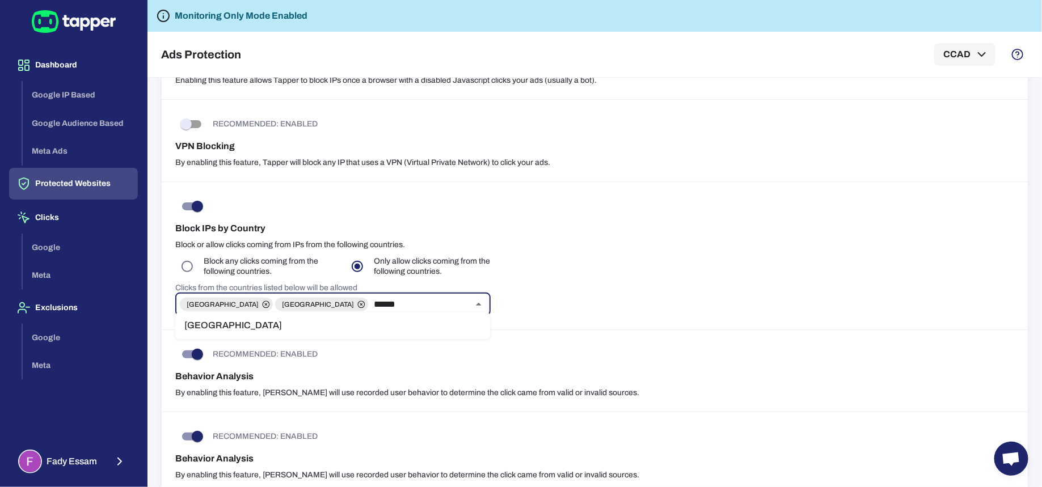
click at [268, 324] on li "Kuwait" at bounding box center [332, 326] width 315 height 18
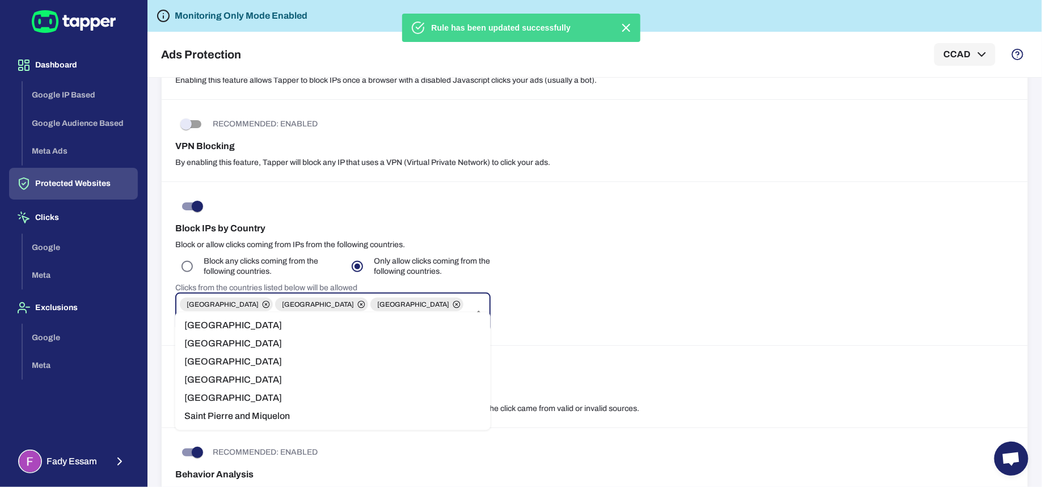
type input "*****"
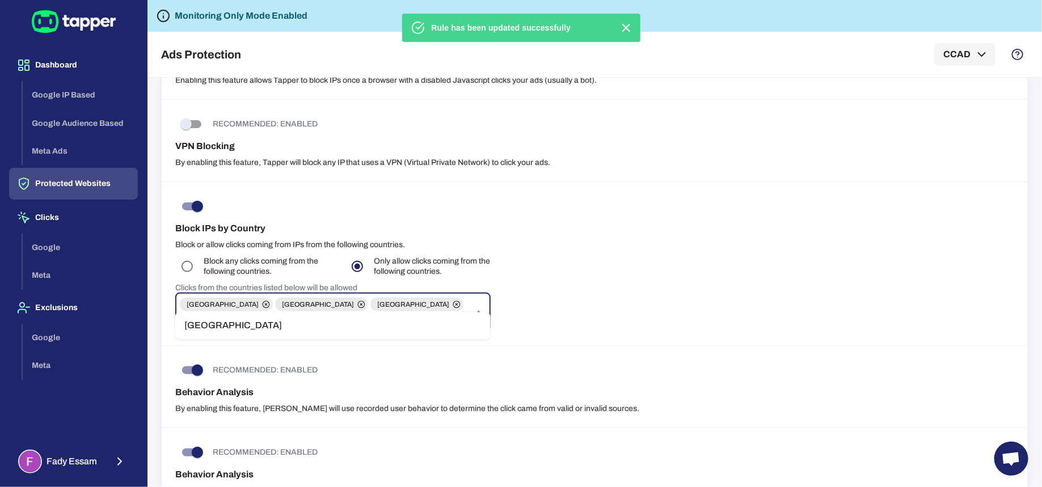
click at [335, 332] on li "Qatar" at bounding box center [332, 326] width 315 height 18
type input "*******"
click at [292, 321] on li "Bahrain" at bounding box center [332, 326] width 315 height 18
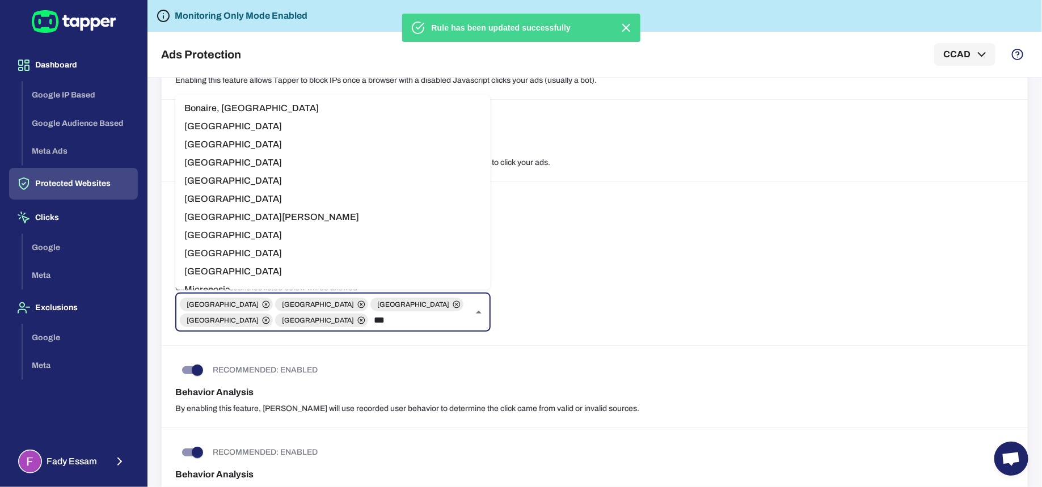
type input "****"
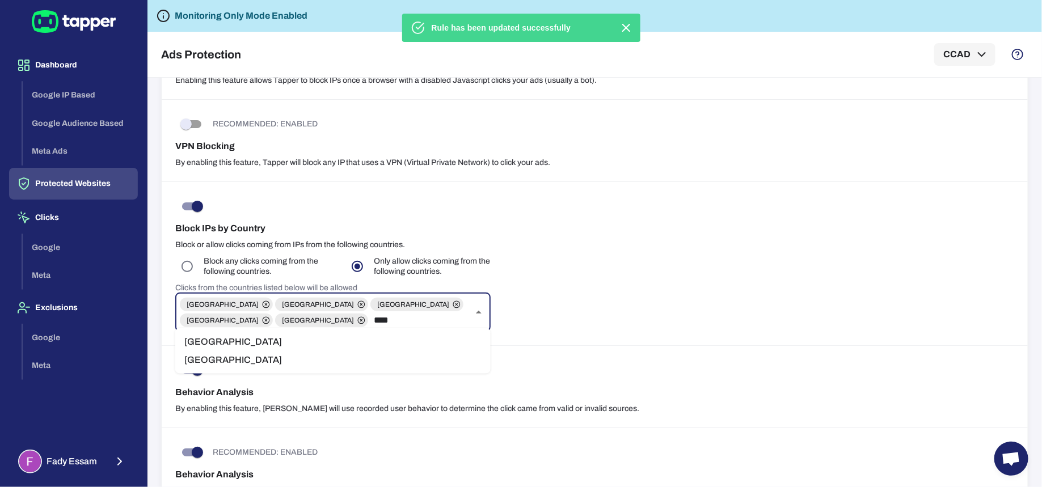
click at [220, 341] on li "Oman" at bounding box center [332, 342] width 315 height 18
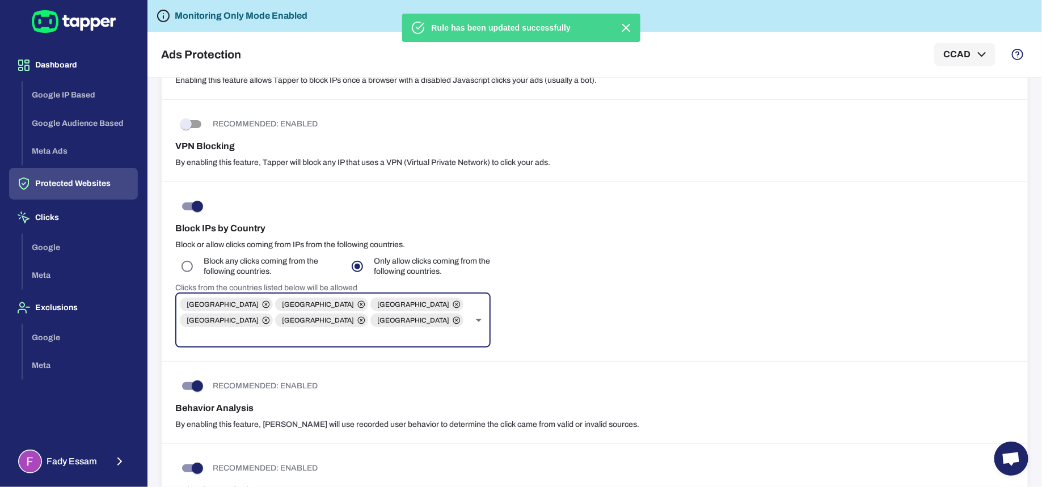
click at [619, 286] on div "Block IPs by Country Block or allow clicks coming from IPs from the following c…" at bounding box center [595, 272] width 866 height 180
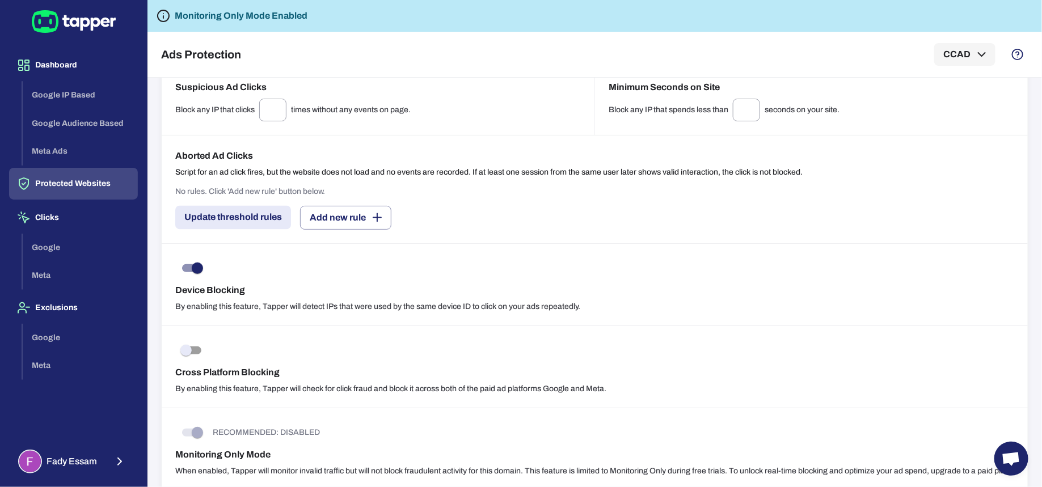
scroll to position [1010, 0]
click at [779, 337] on div "Cross Platform Blocking By enabling this feature, Tapper will check for click f…" at bounding box center [595, 365] width 866 height 82
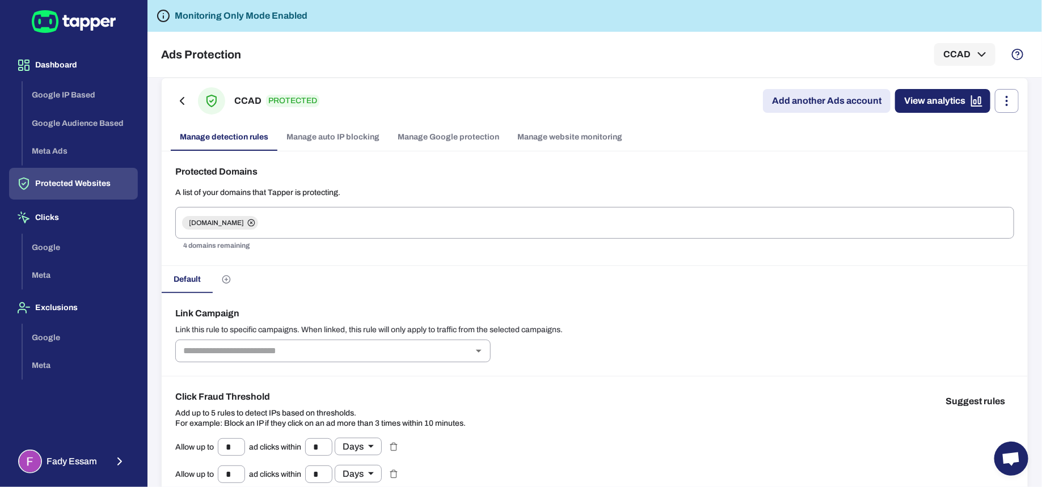
scroll to position [0, 0]
